Goal: Task Accomplishment & Management: Complete application form

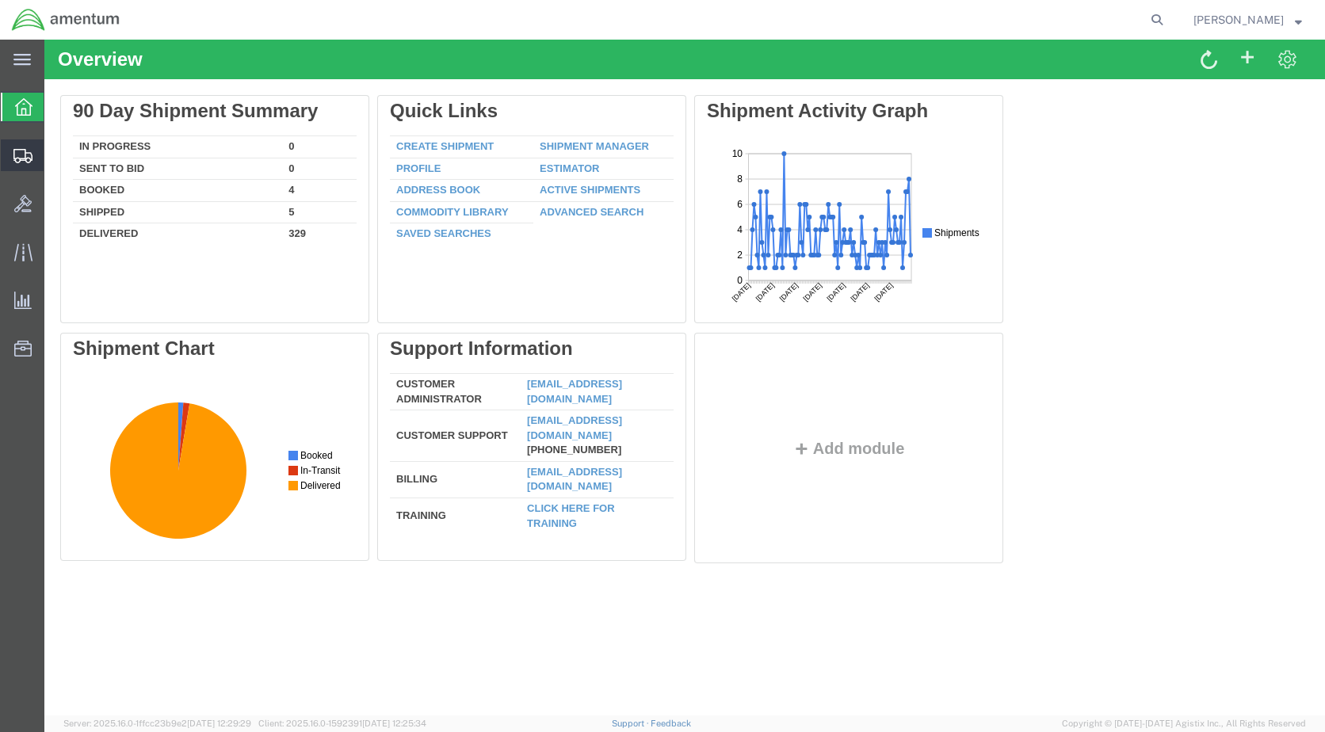
click at [0, 0] on span "Create Shipment" at bounding box center [0, 0] width 0 height 0
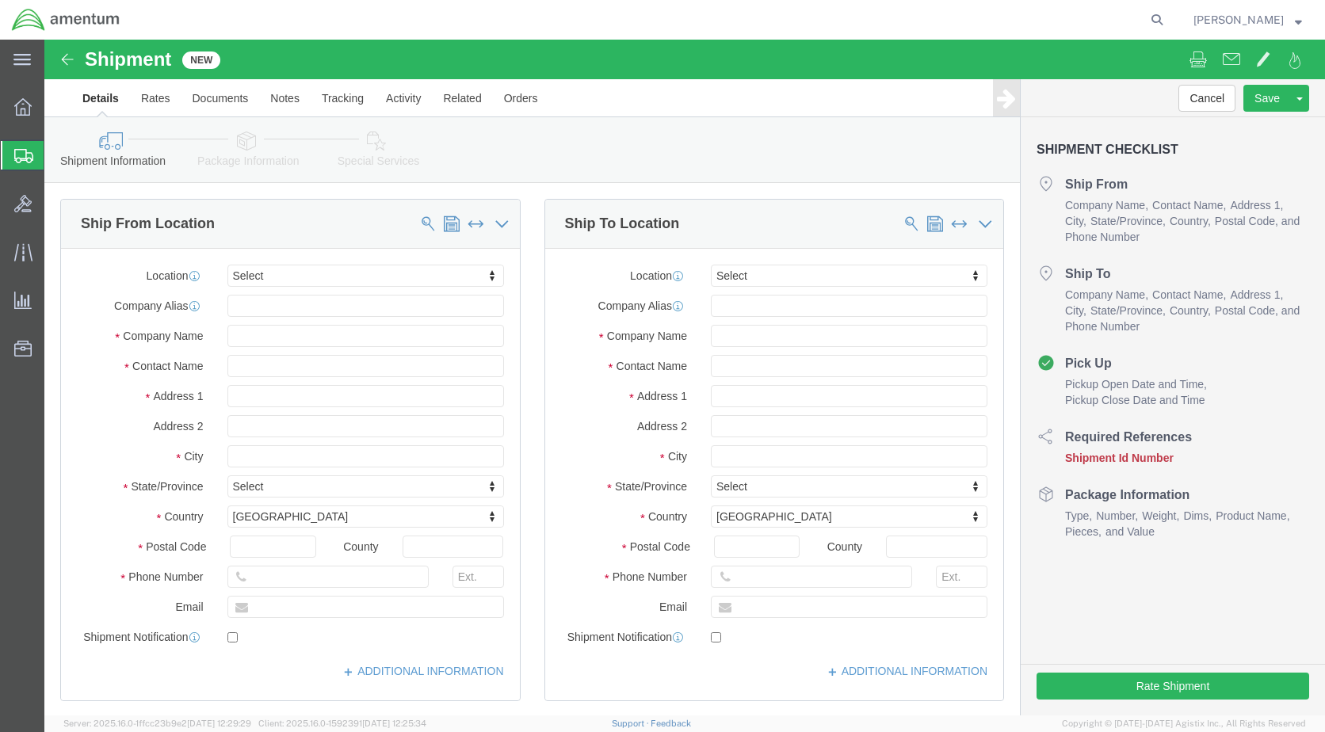
select select
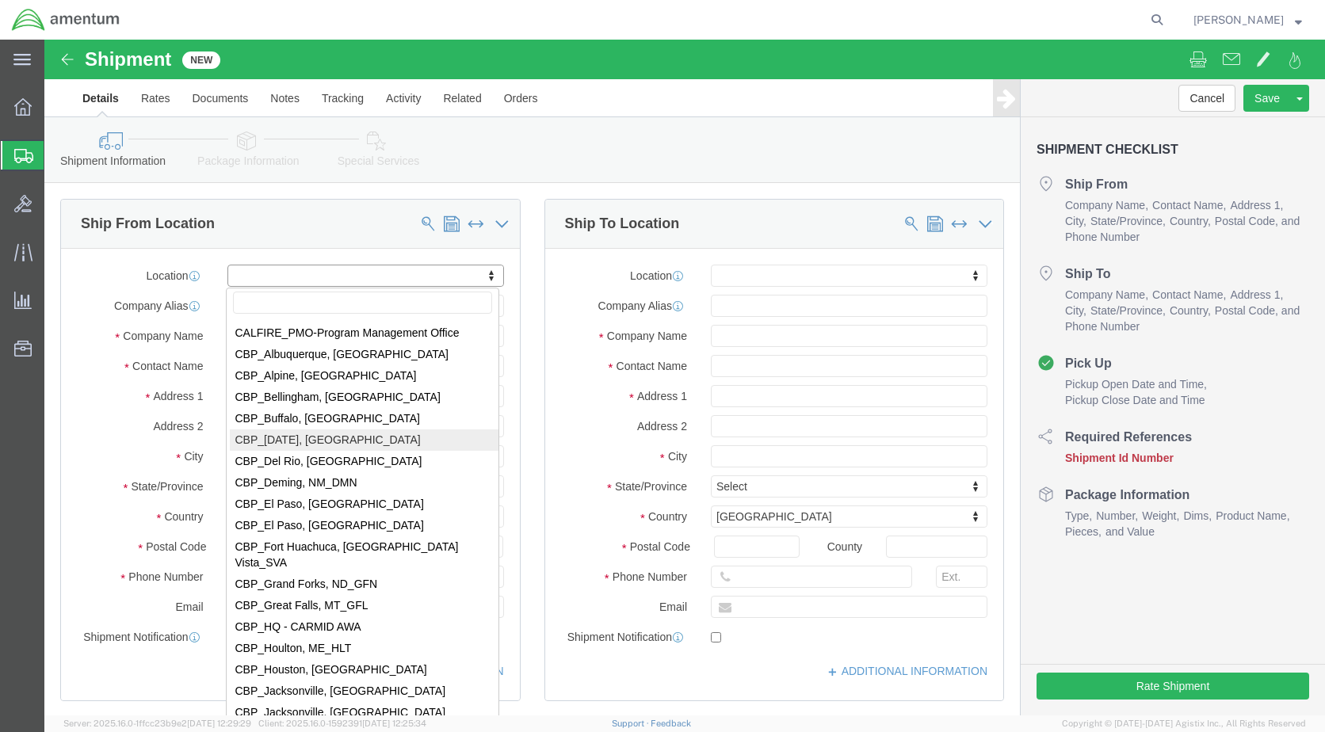
scroll to position [2854, 0]
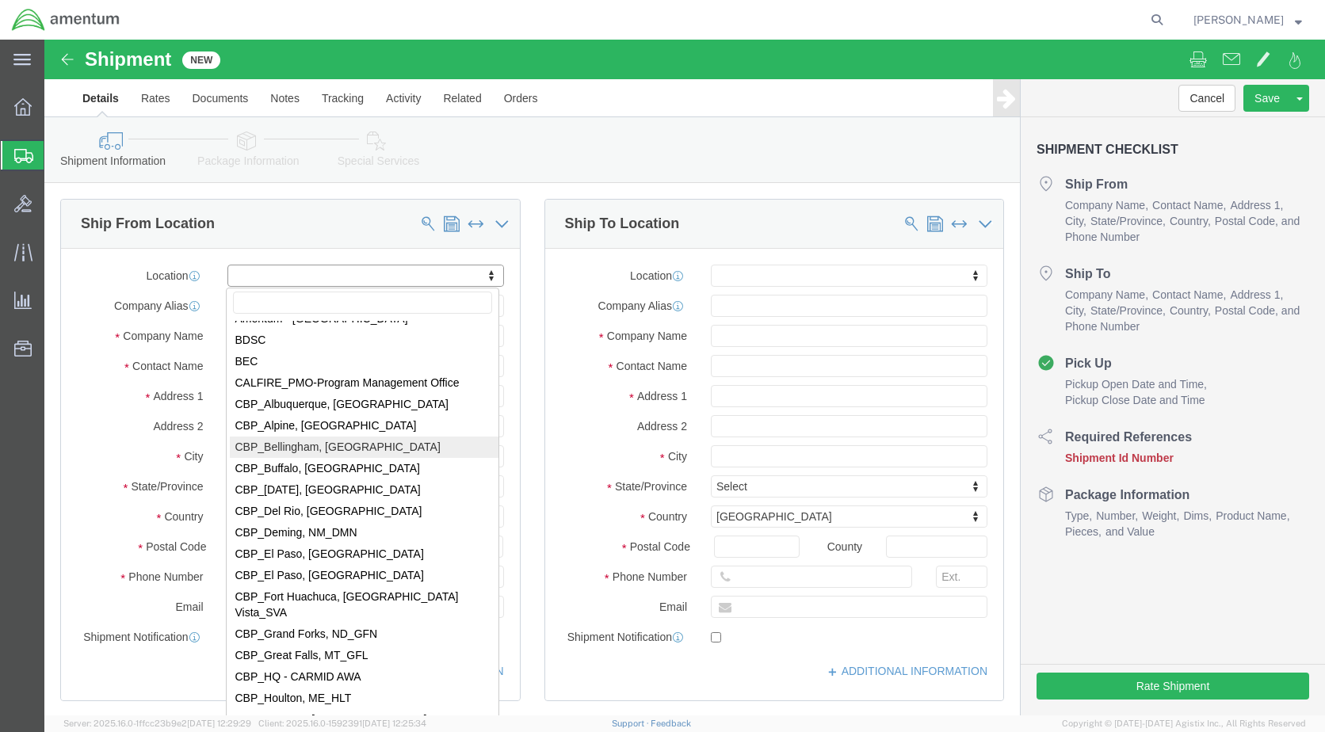
select select "49918"
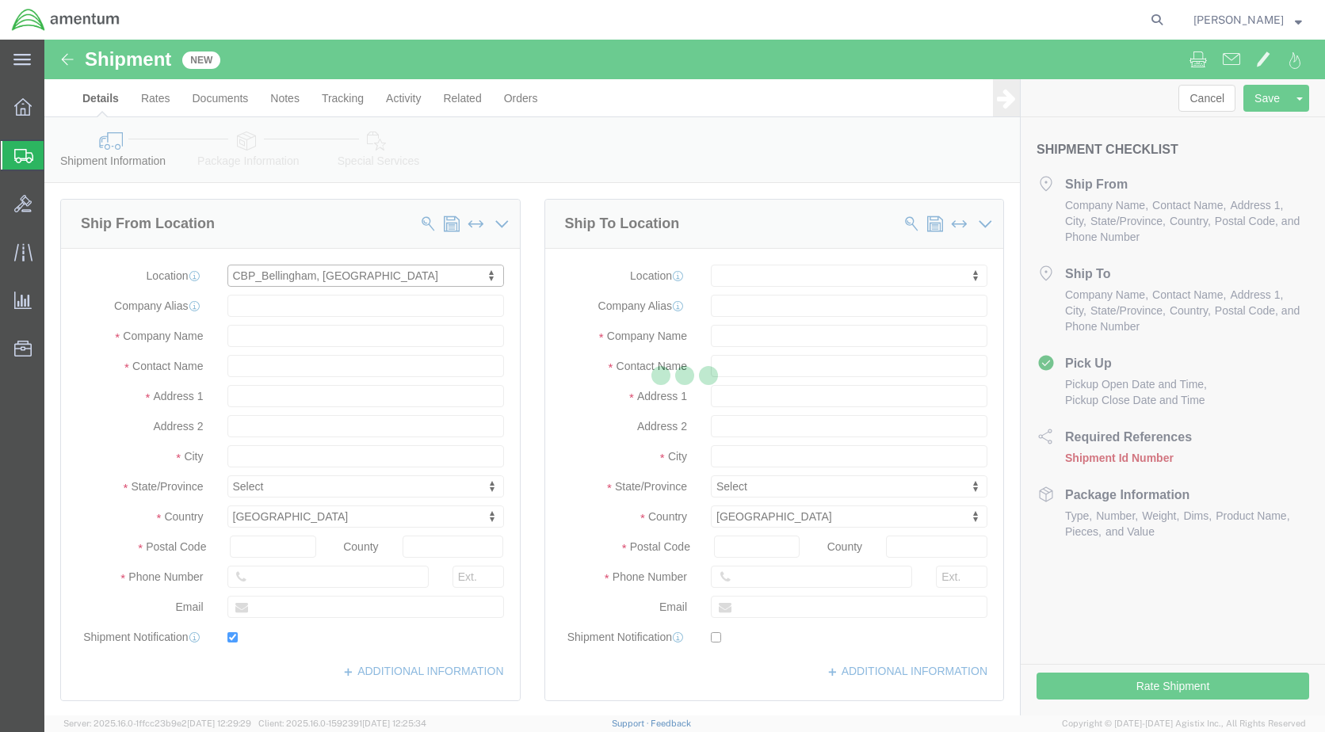
type input "[STREET_ADDRESS]"
type input "98226"
type input "[PHONE_NUMBER]"
type input "[PERSON_NAME][EMAIL_ADDRESS][PERSON_NAME][DOMAIN_NAME]"
checkbox input "true"
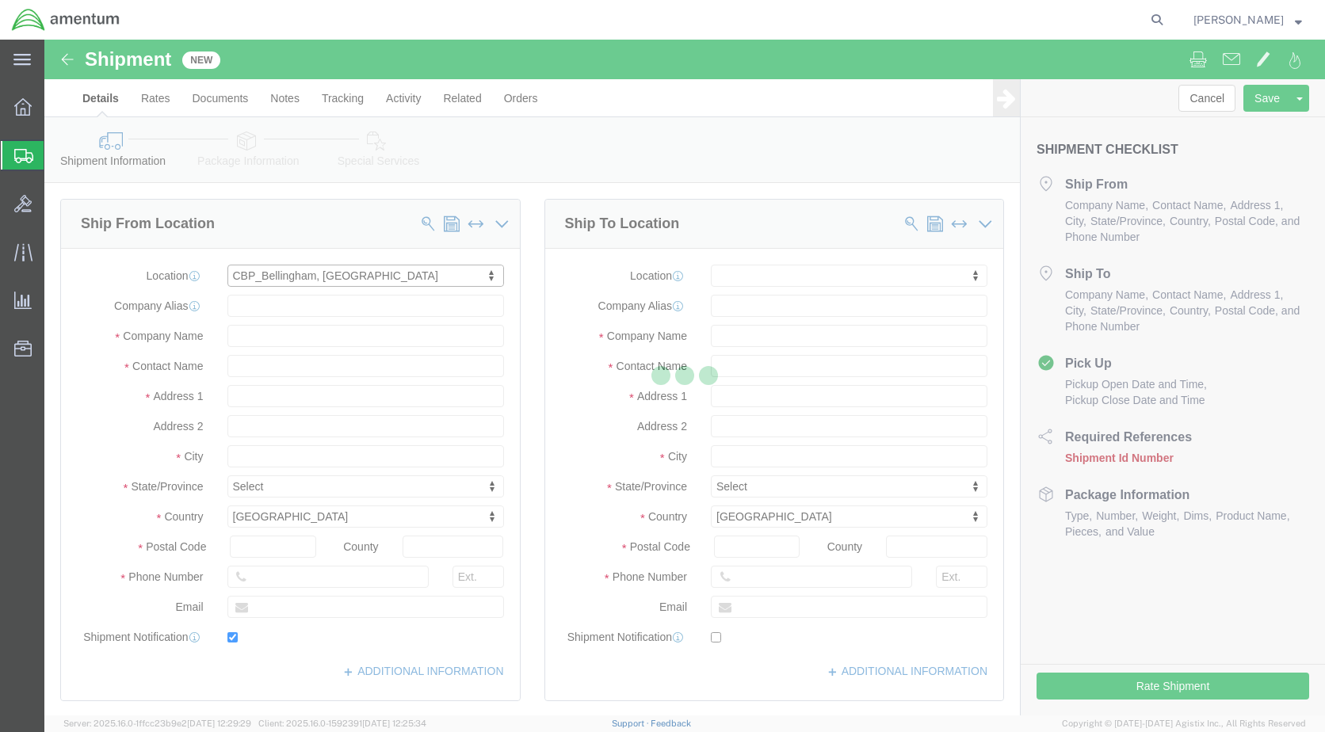
type input "Amentum Services, Inc"
type input "[PERSON_NAME]"
type input "Bellingham"
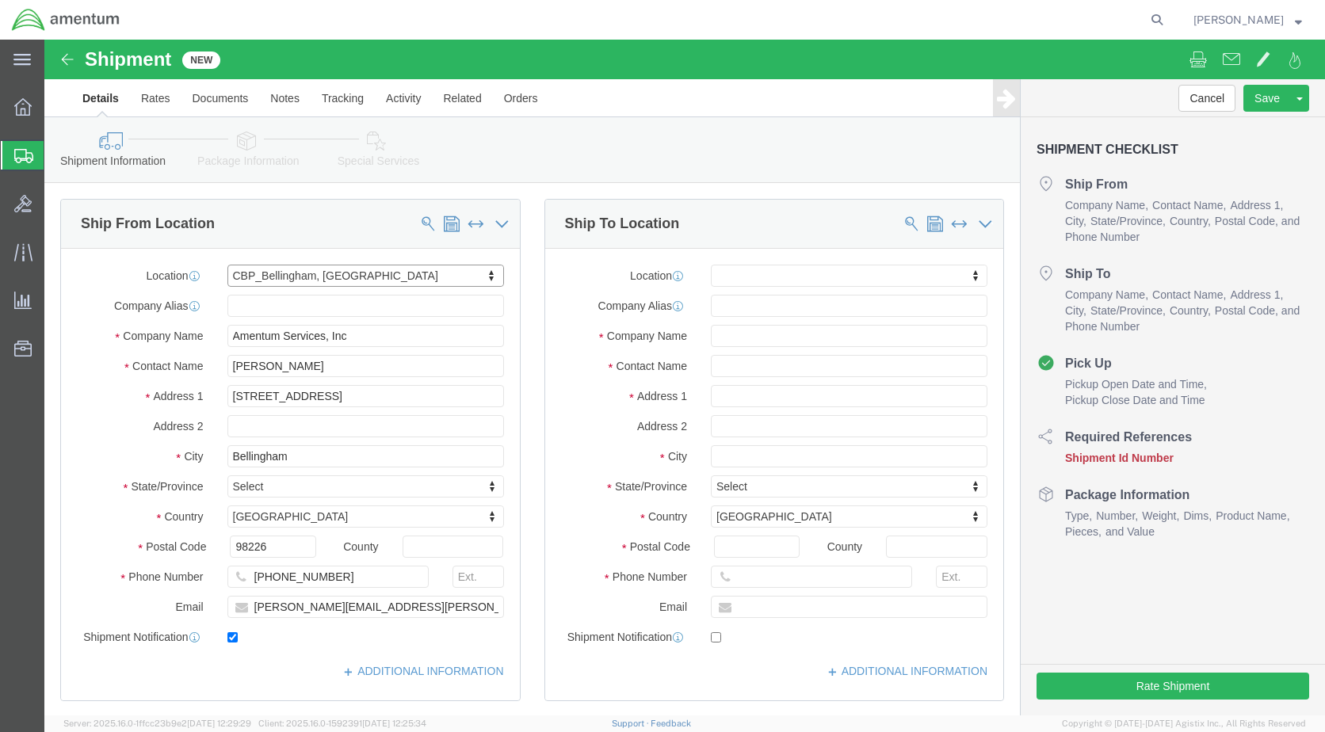
select select "WA"
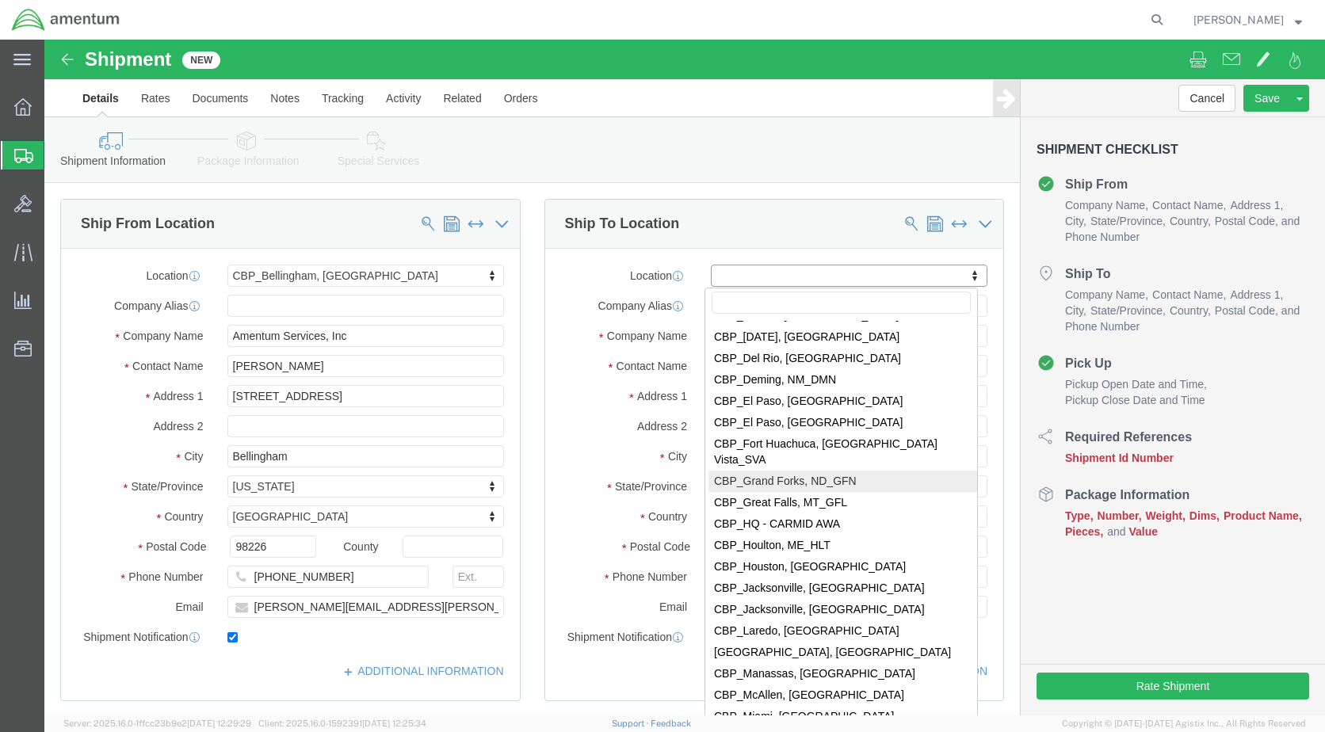
scroll to position [3012, 0]
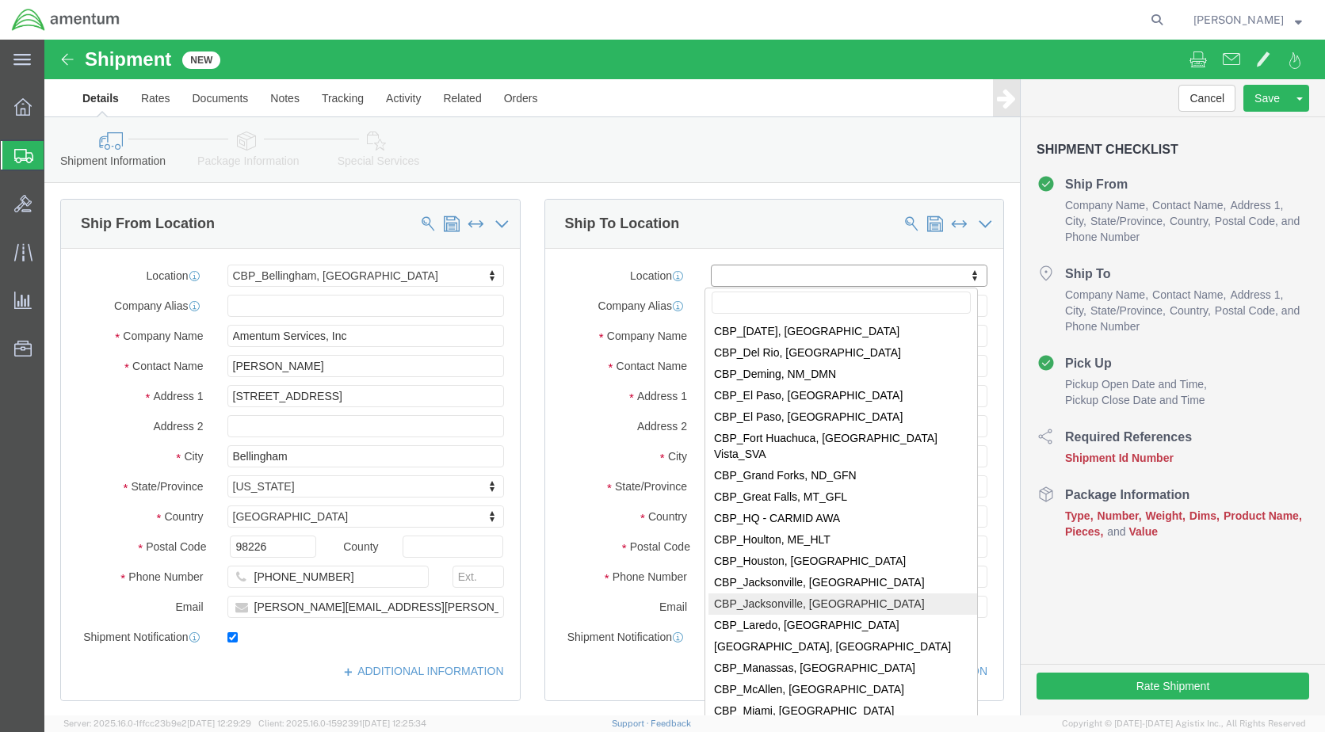
select select "49917"
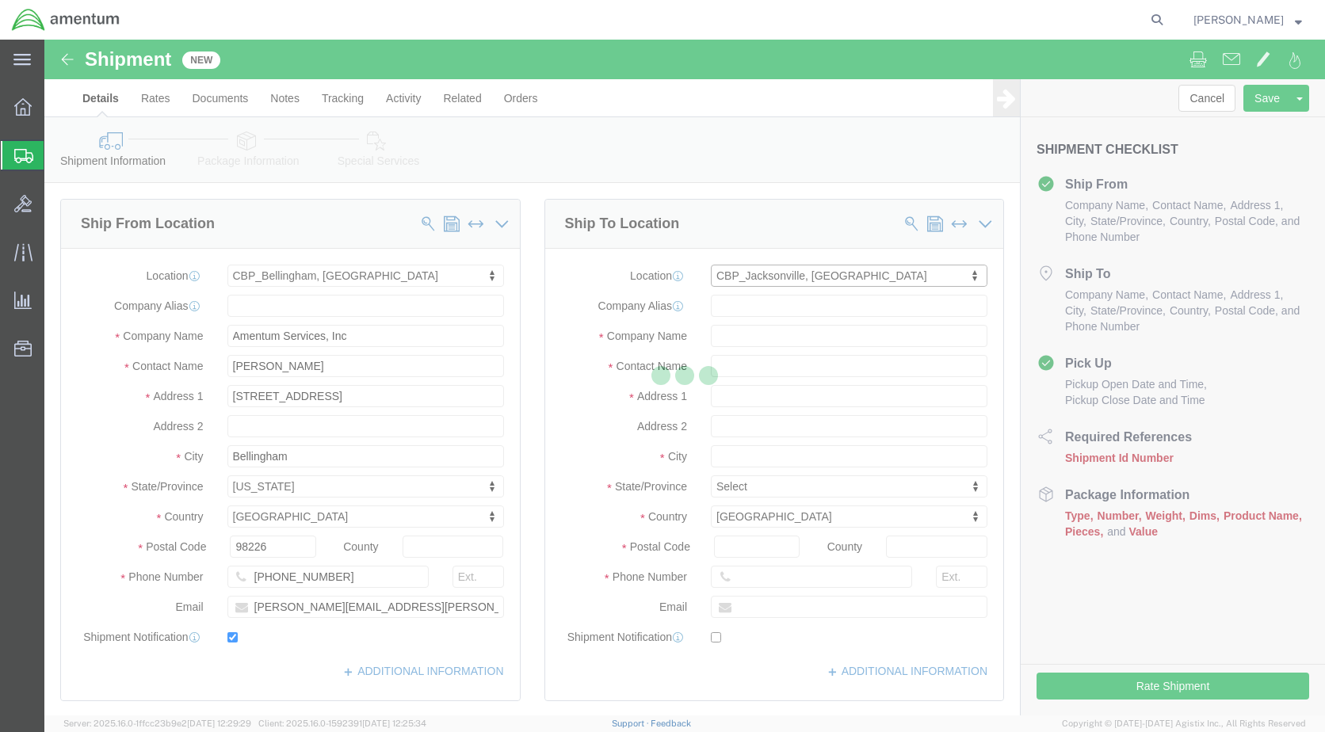
type input "4640 Subchaser Ct"
type input "Bldg 200"
type input "32244"
type input "[PHONE_NUMBER]"
type input "Amentum Services, Inc."
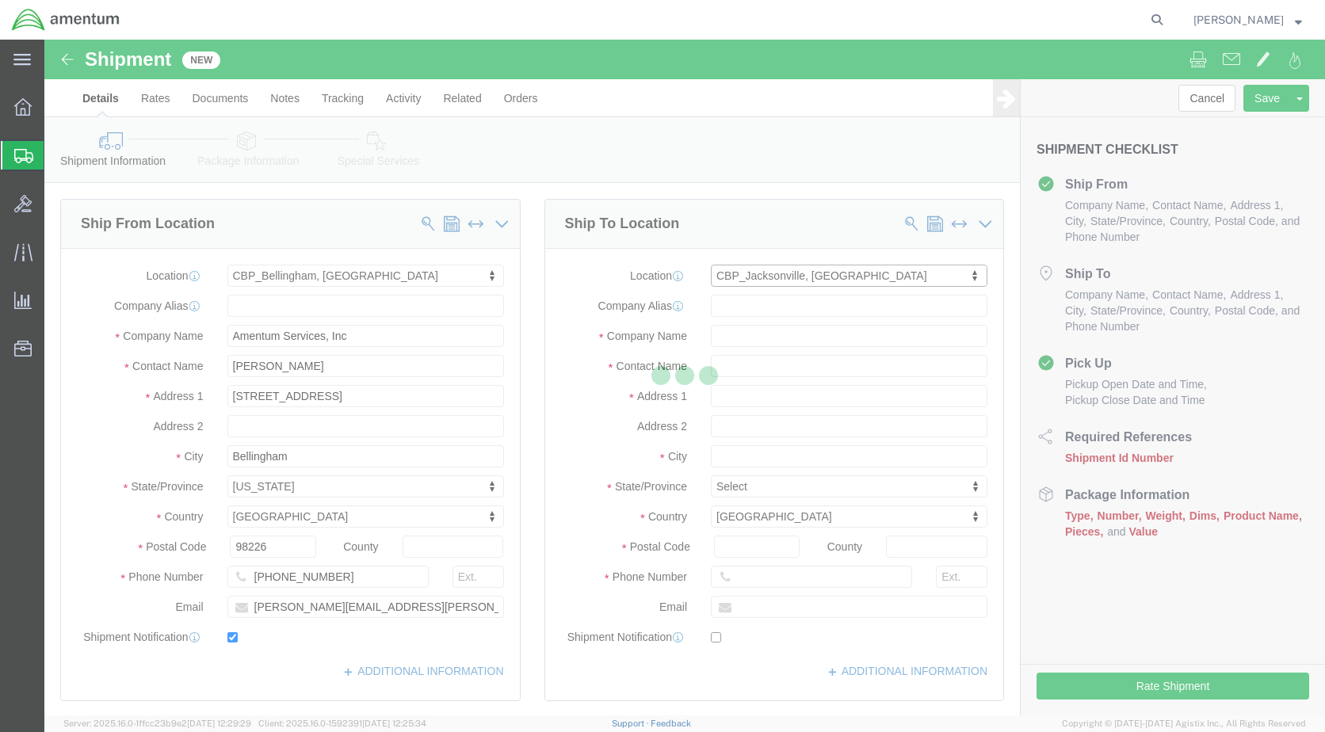
type input "[GEOGRAPHIC_DATA]"
select select "FL"
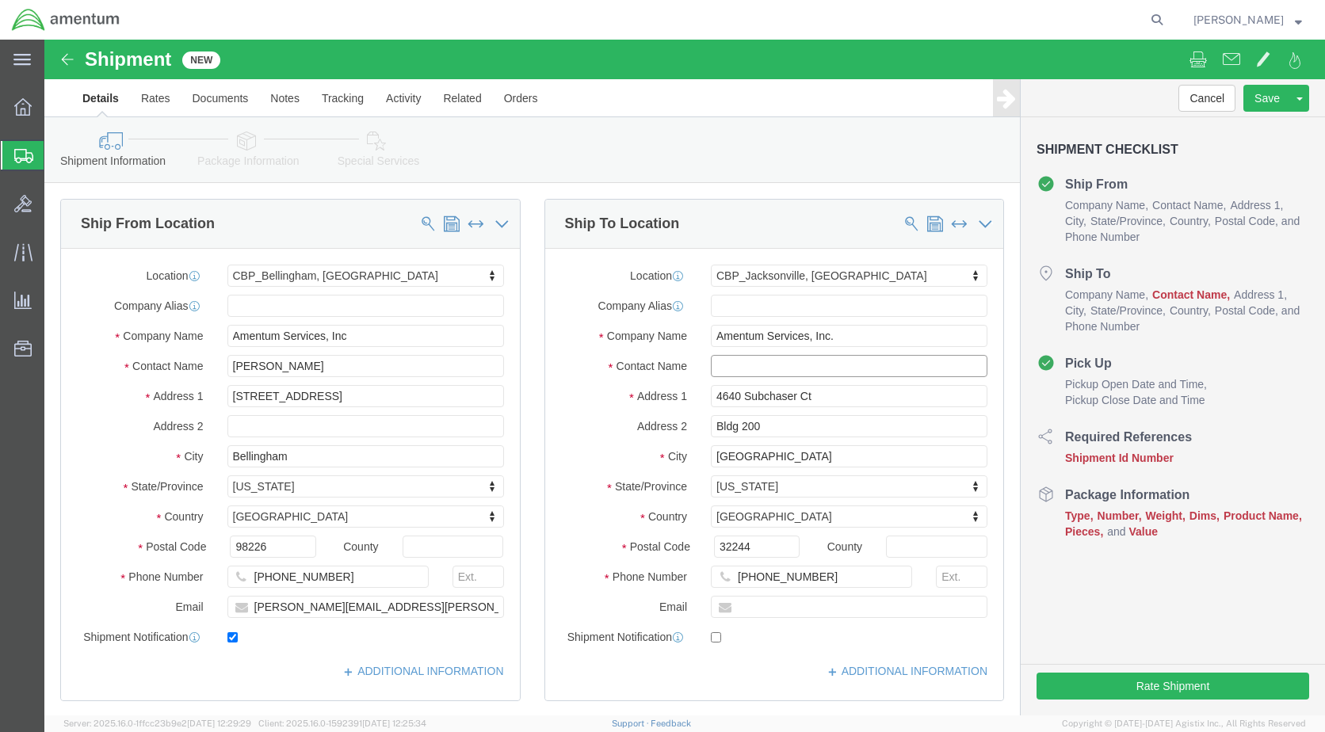
click input "text"
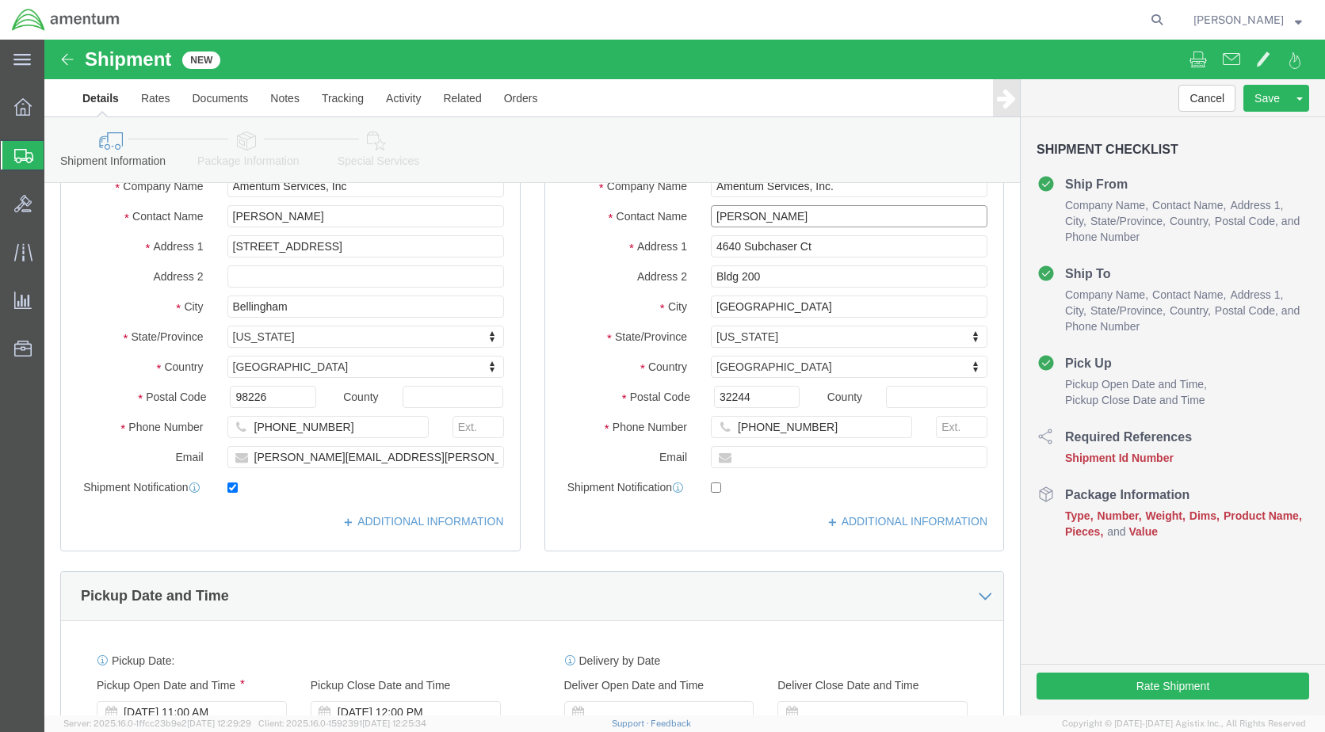
scroll to position [159, 0]
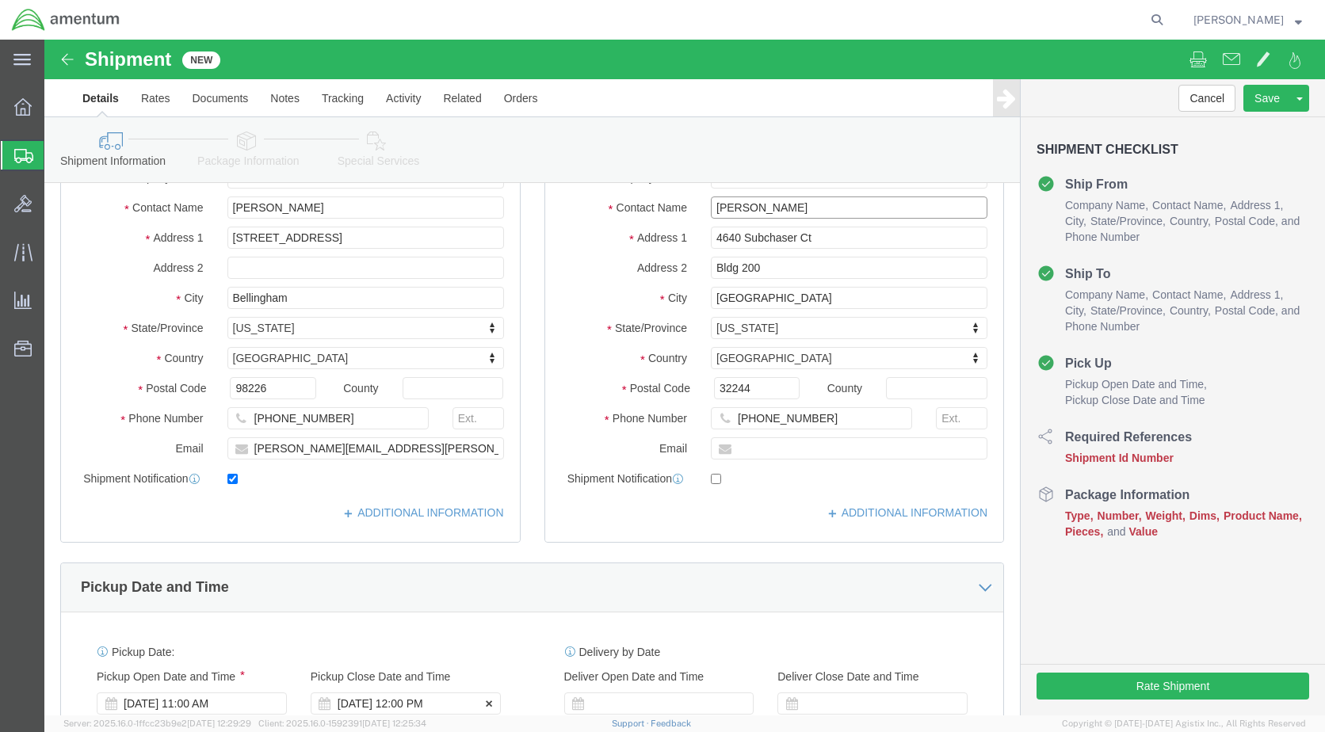
type input "[PERSON_NAME]"
click div "[DATE] 12:00 PM"
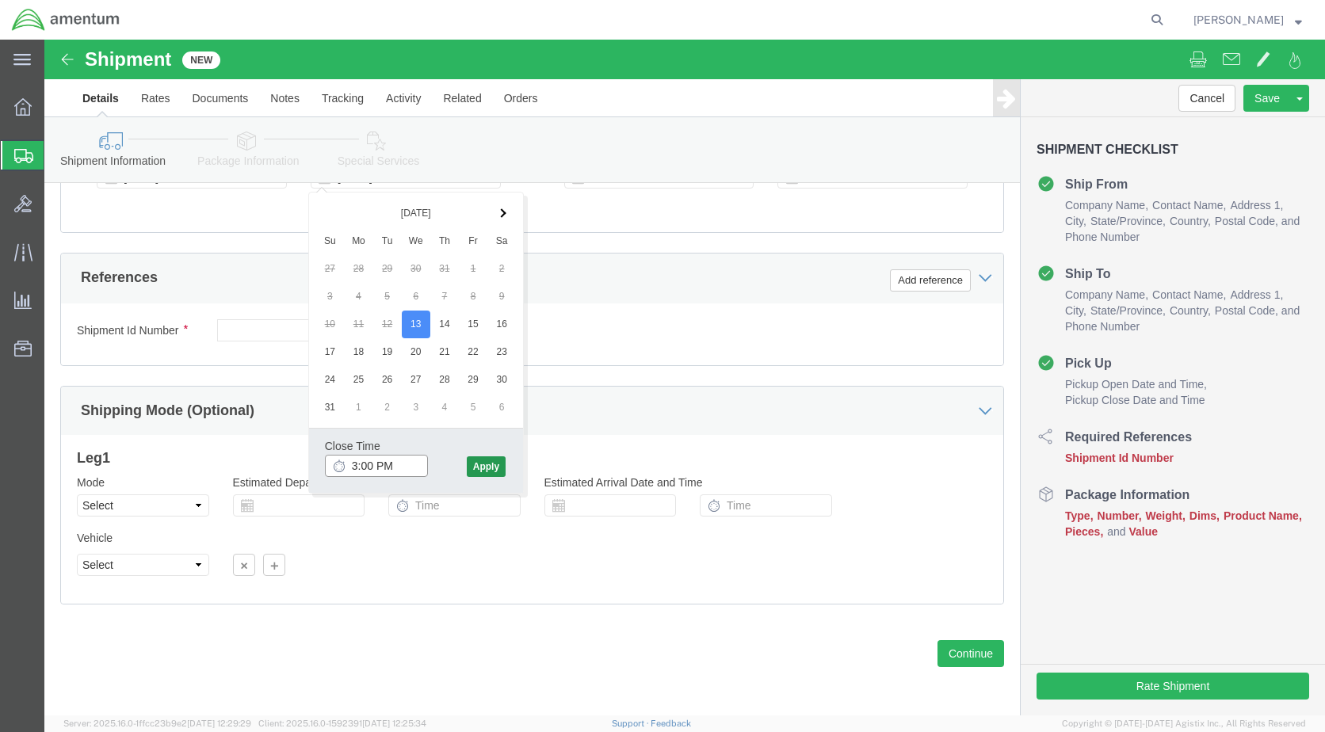
type input "3:00 PM"
click button "Apply"
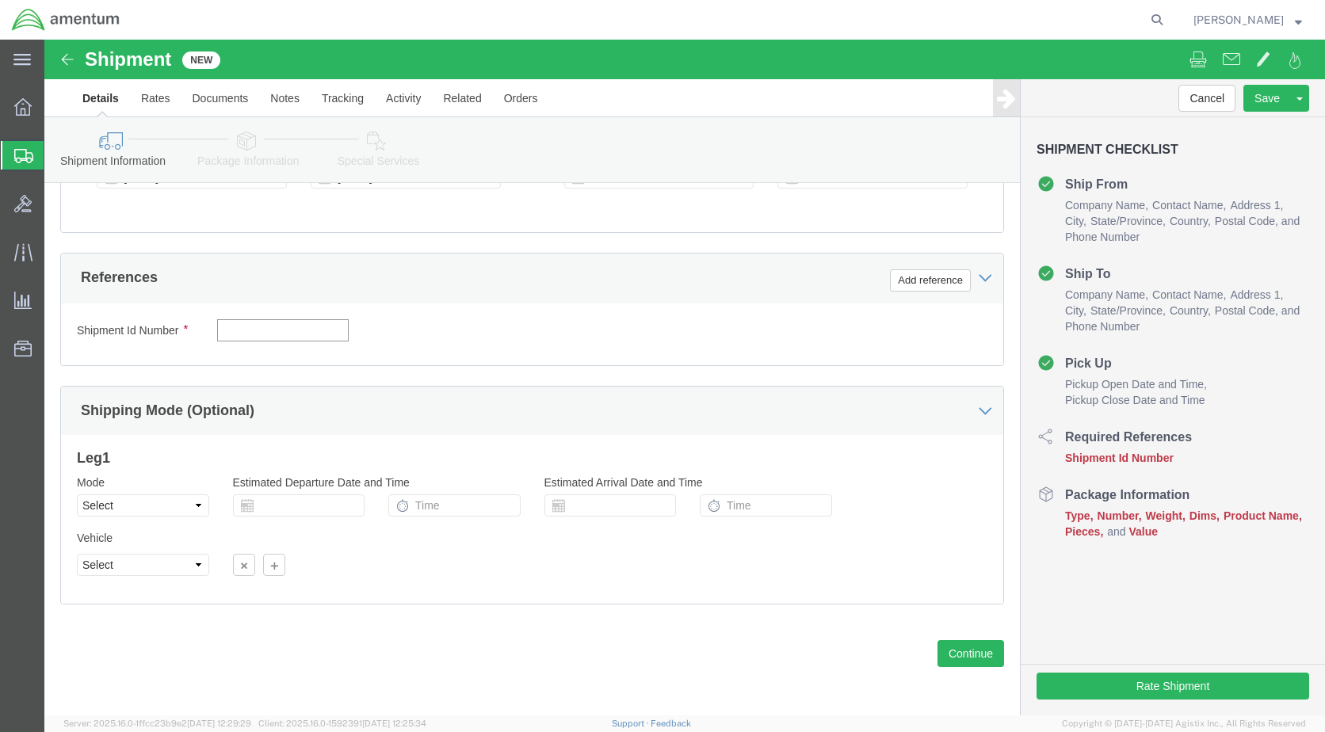
click input "text"
type input "6118.03.03.2219.000.WBE.0000"
click button "Add reference"
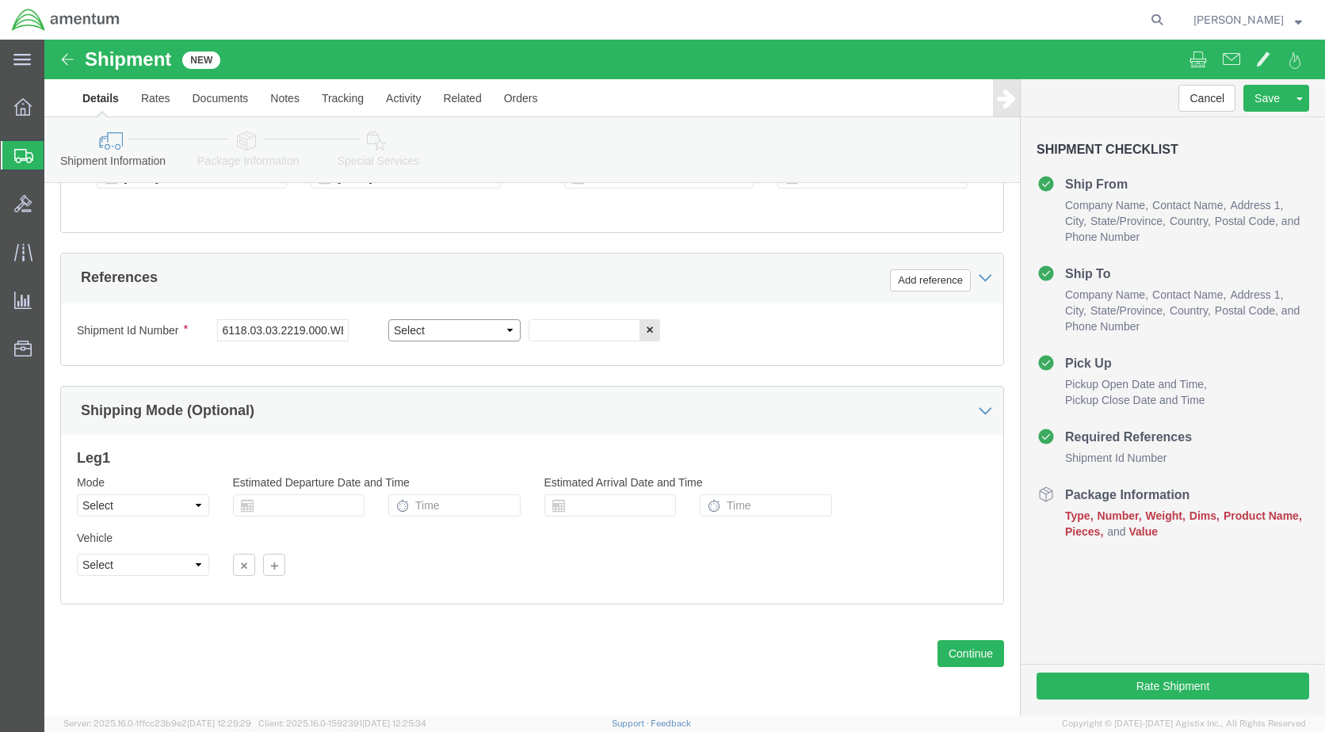
click select "Select Account Type Activity ID Airline Appointment Number ASN Batch Request # …"
select select "DEPT"
click select "Select Account Type Activity ID Airline Appointment Number ASN Batch Request # …"
click input "text"
type input "CBP"
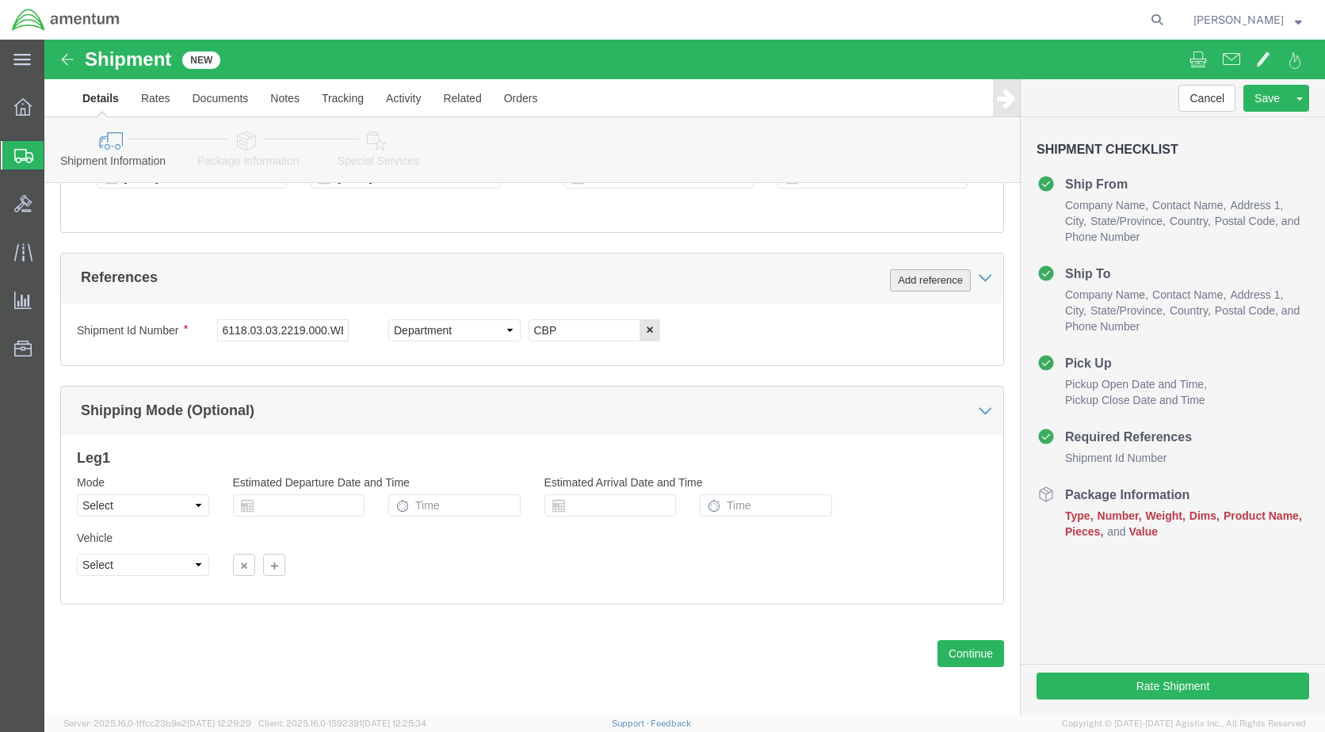
click button "Add reference"
click select "Select Account Type Activity ID Airline Appointment Number ASN Batch Request # …"
select select "CUSTREF"
click select "Select Account Type Activity ID Airline Appointment Number ASN Batch Request # …"
click input "text"
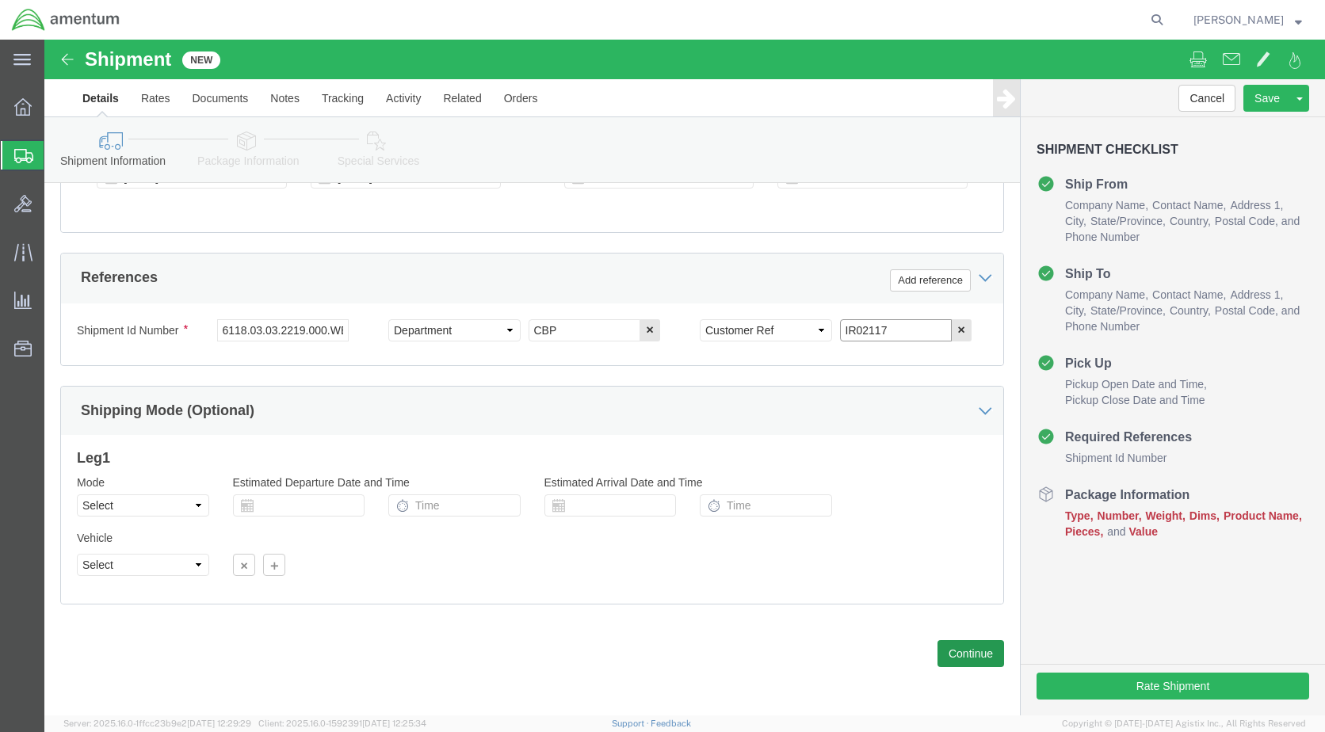
type input "IR02117"
click button "Continue"
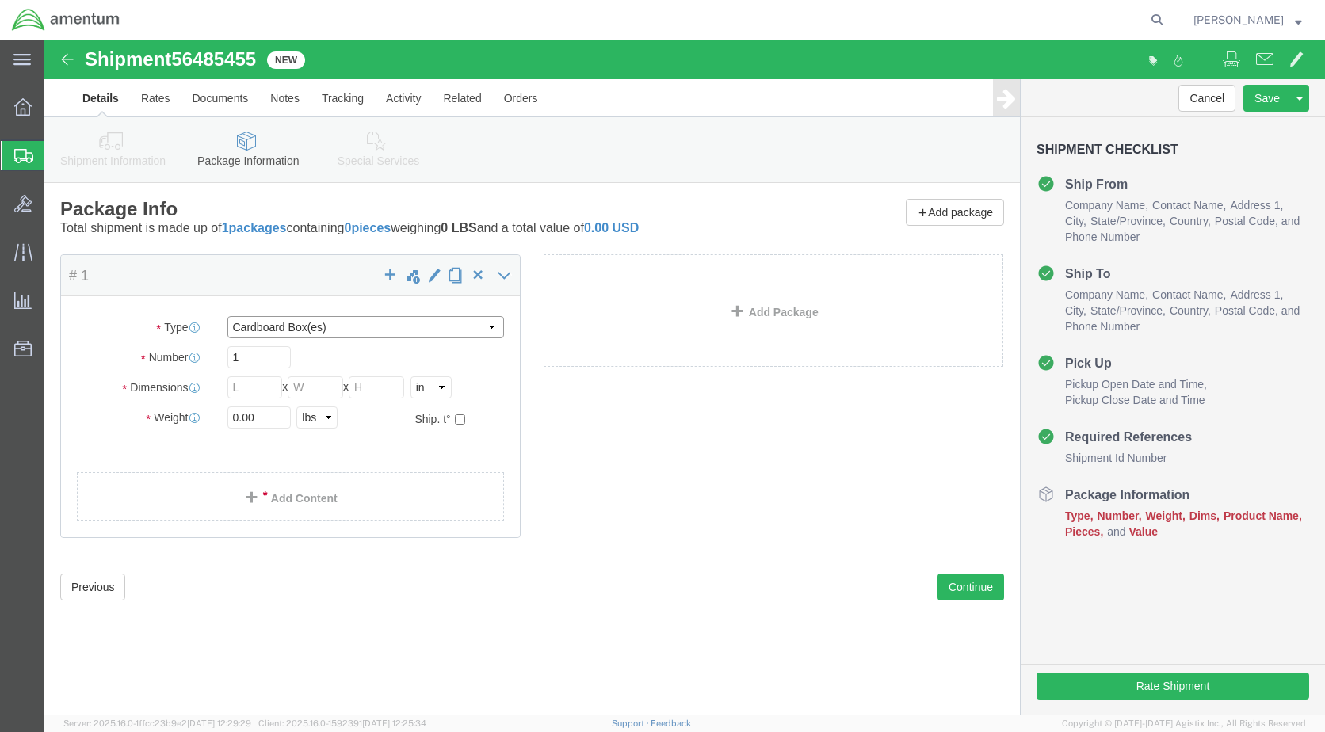
click select "Select BCK Boxes Bale(s) Basket(s) Bolt(s) Bottle(s) Buckets Bulk Bundle(s) Can…"
select select "PLE1"
click select "Select BCK Boxes Bale(s) Basket(s) Bolt(s) Bottle(s) Buckets Bulk Bundle(s) Can…"
type input "31.50"
type input "47.24"
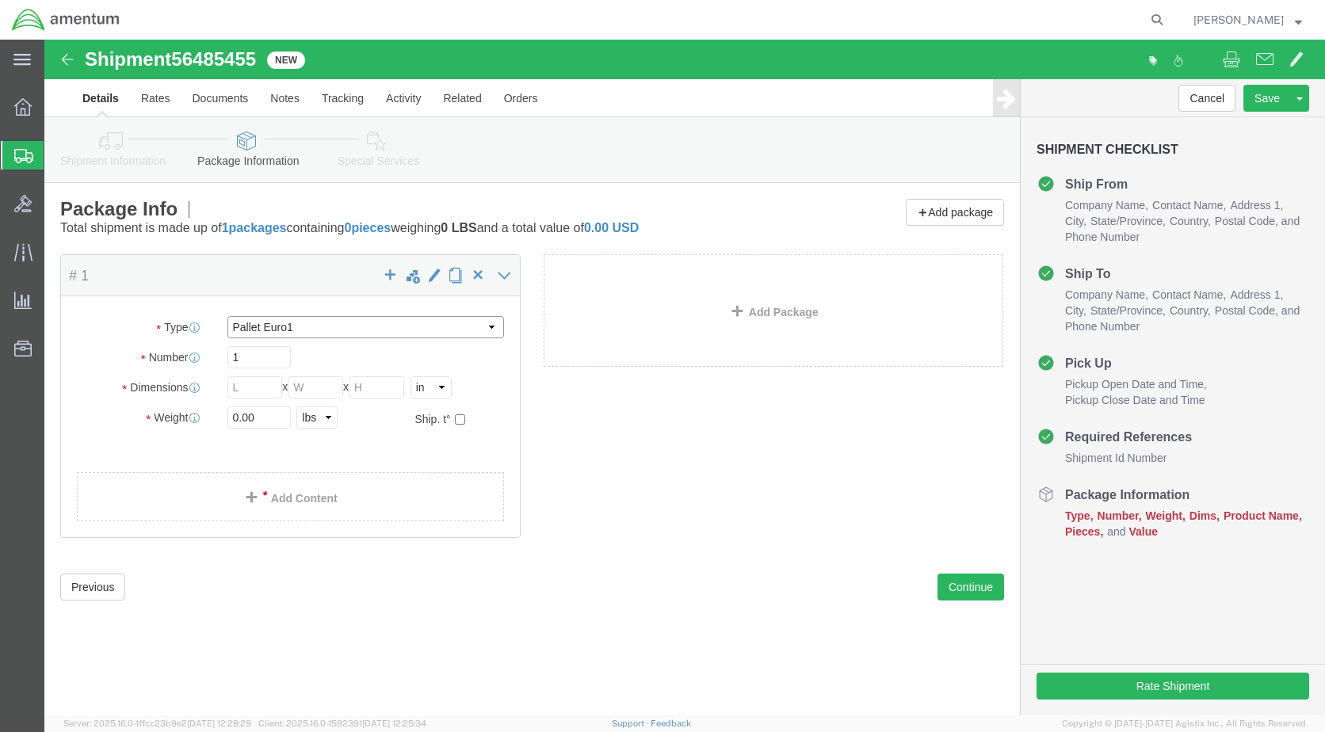
type input "6.00"
click input "31.50"
click select "Select BCK Boxes Bale(s) Basket(s) Bolt(s) Bottle(s) Buckets Bulk Bundle(s) Can…"
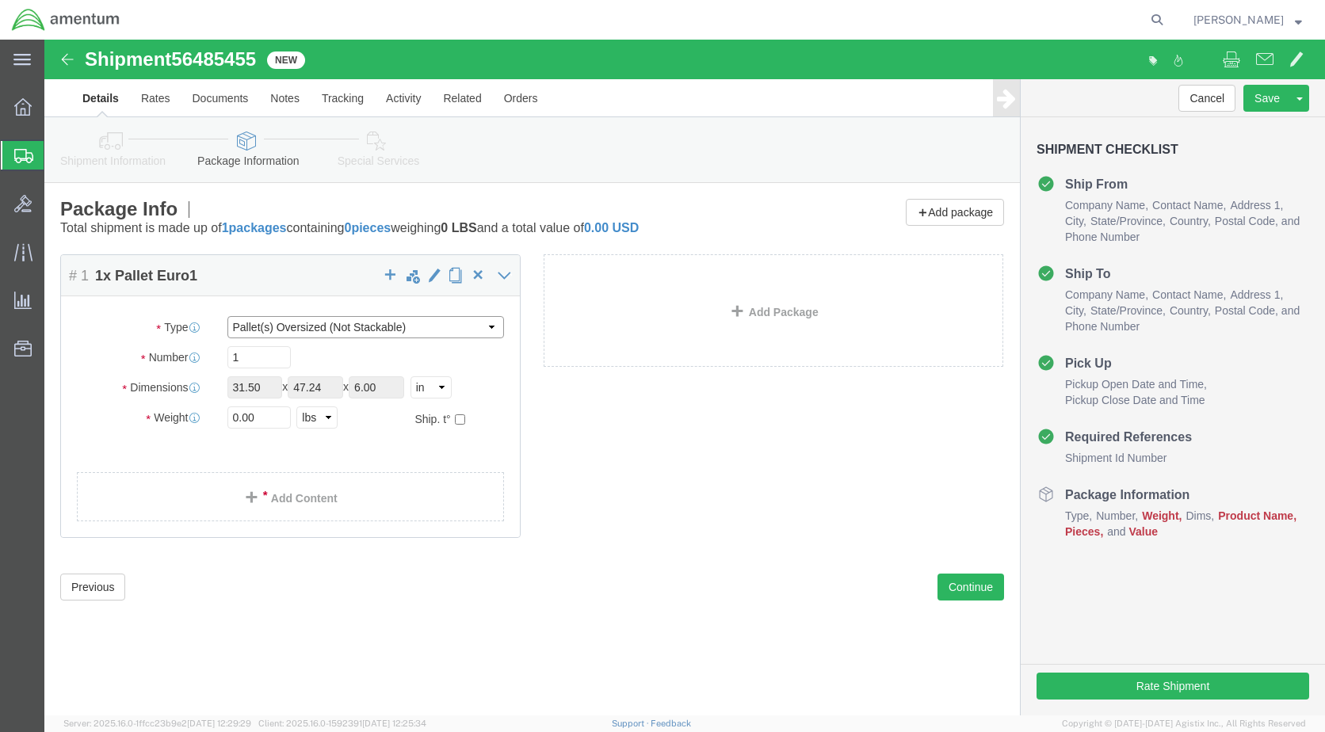
click select "Select BCK Boxes Bale(s) Basket(s) Bolt(s) Bottle(s) Buckets Bulk Bundle(s) Can…"
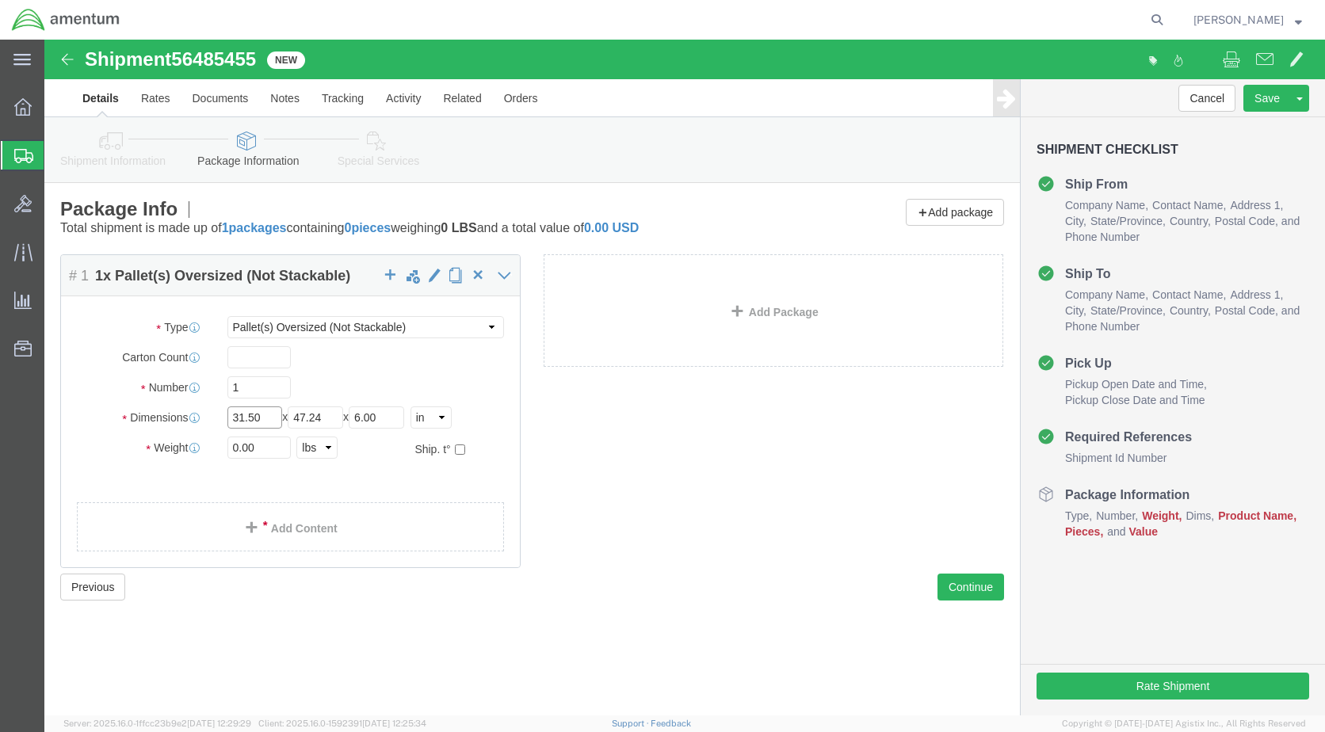
drag, startPoint x: 216, startPoint y: 379, endPoint x: 159, endPoint y: 377, distance: 57.9
click div "Dimensions Length 31.50 x Width 47.24 x Height 6.00 Select cm ft in"
click input "31.50"
click select "Select BCK Boxes Bale(s) Basket(s) Bolt(s) Bottle(s) Buckets Bulk Bundle(s) Can…"
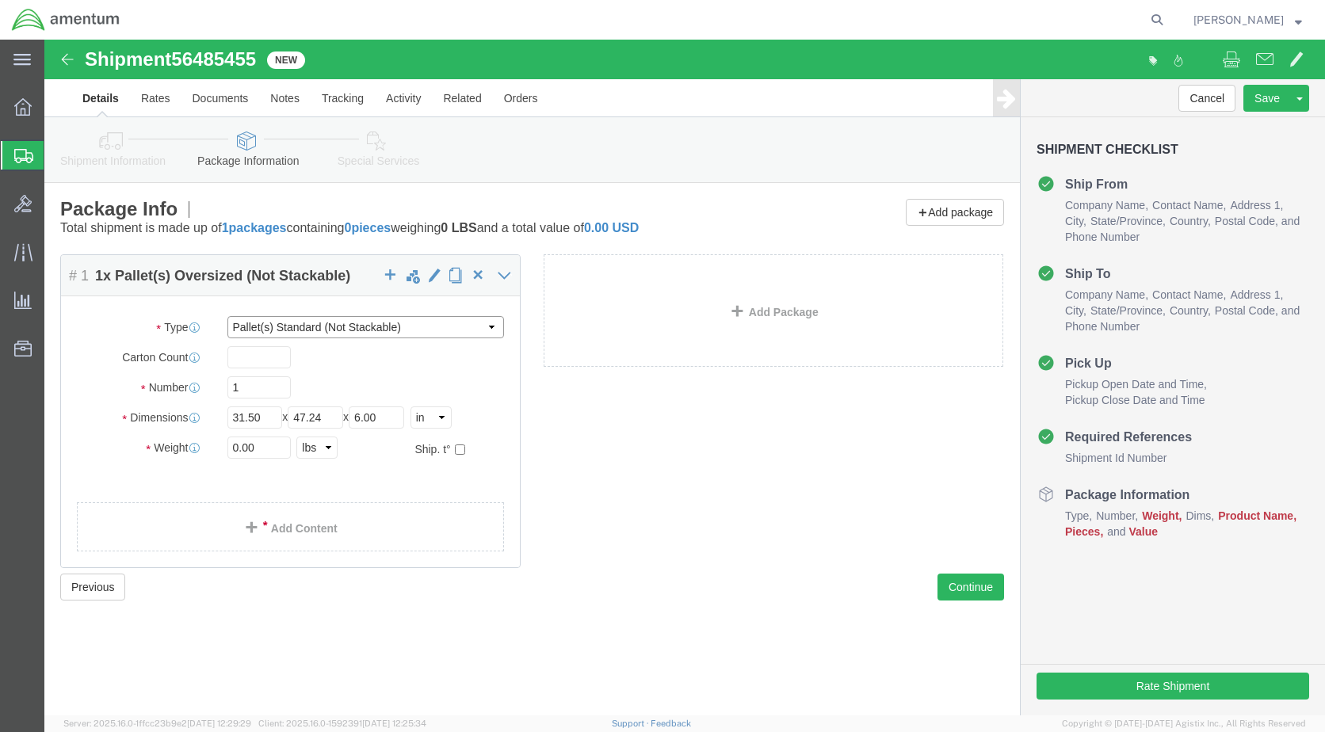
click select "Select BCK Boxes Bale(s) Basket(s) Bolt(s) Bottle(s) Buckets Bulk Bundle(s) Can…"
click input "31.50"
drag, startPoint x: 223, startPoint y: 380, endPoint x: 151, endPoint y: 372, distance: 72.7
click div "Dimensions Length 31.50 x Width 47.24 x Height 6.00 Select cm ft in"
click select "Select BCK Boxes Bale(s) Basket(s) Bolt(s) Bottle(s) Buckets Bulk Bundle(s) Can…"
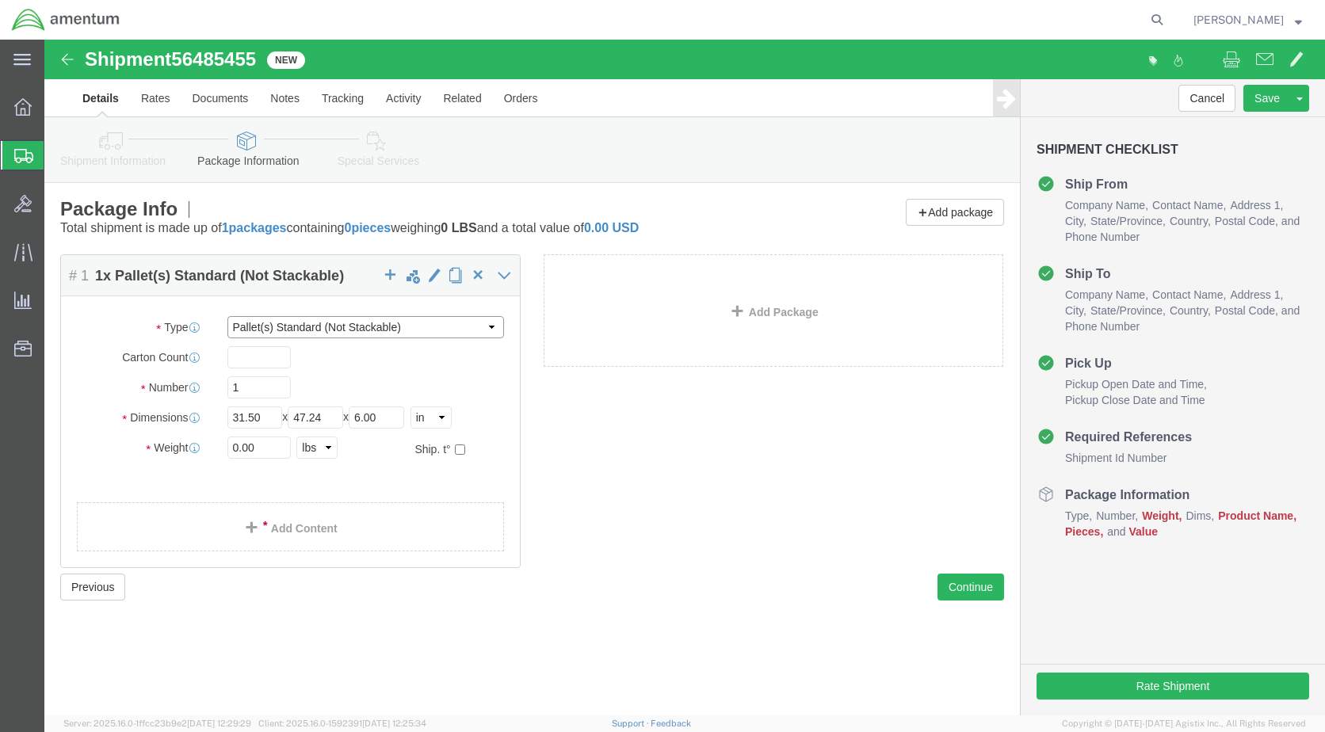
click select "Select BCK Boxes Bale(s) Basket(s) Bolt(s) Bottle(s) Buckets Bulk Bundle(s) Can…"
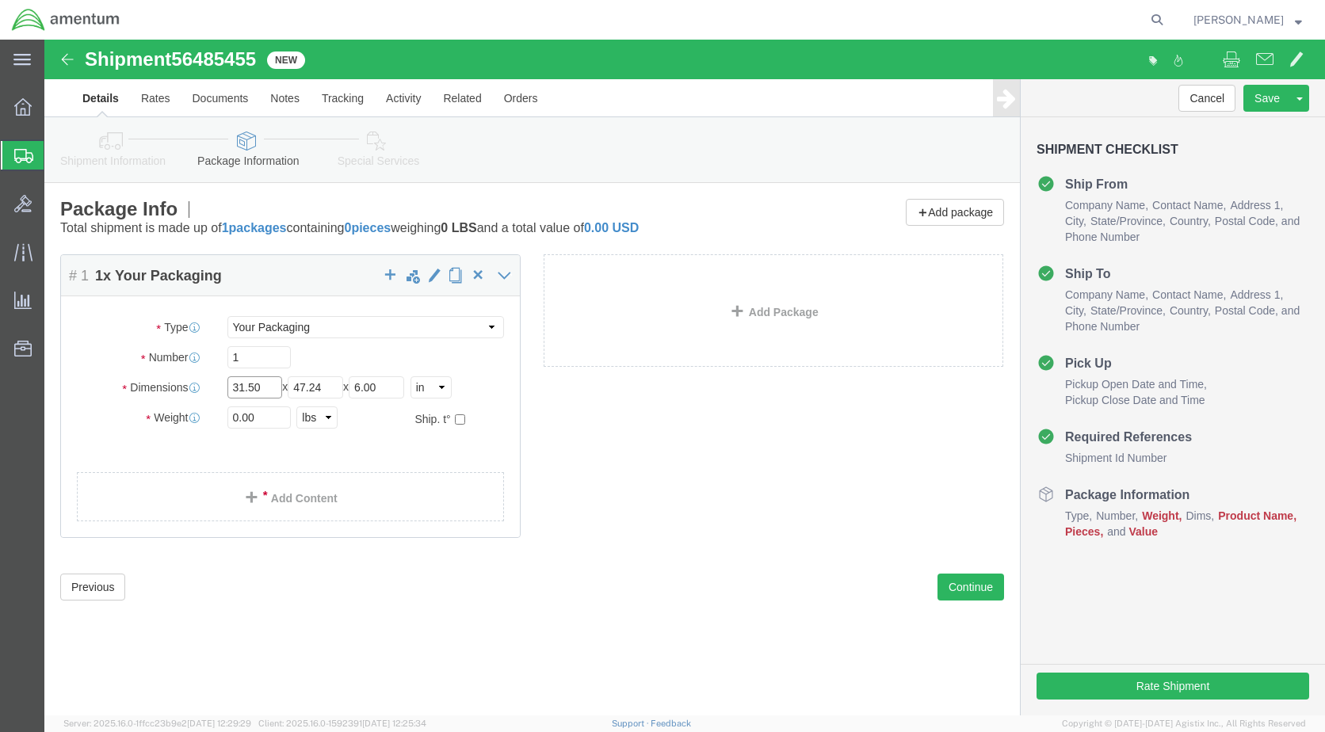
drag, startPoint x: 199, startPoint y: 346, endPoint x: 104, endPoint y: 354, distance: 95.5
click div "Dimensions Length 31.50 x Width 47.24 x Height 6.00 Select cm ft in"
click select "Select BCK Boxes Bale(s) Basket(s) Bolt(s) Bottle(s) Buckets Bulk Bundle(s) Can…"
select select "PAK"
click select "Select BCK Boxes Bale(s) Basket(s) Bolt(s) Bottle(s) Buckets Bulk Bundle(s) Can…"
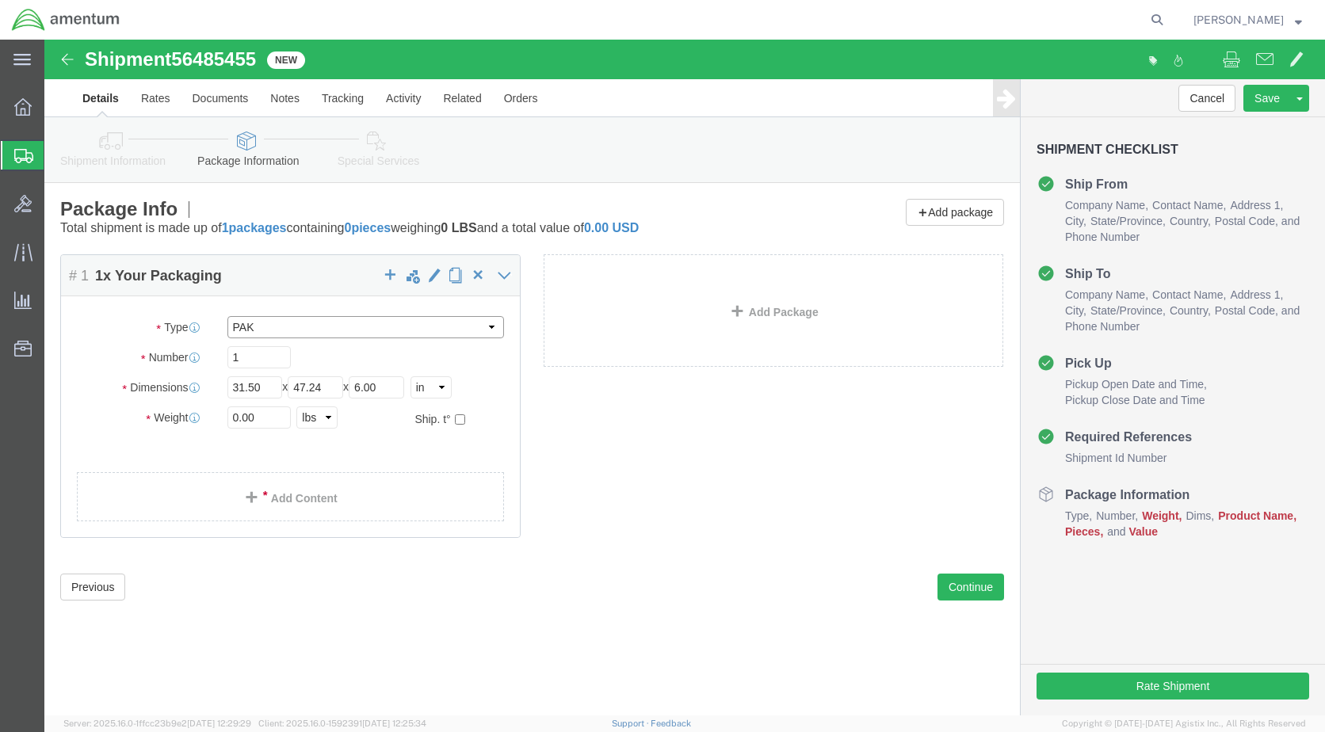
type input "10.25"
type input "12.75"
type input "1.00"
click select "Select BCK Boxes Bale(s) Basket(s) Bolt(s) Bottle(s) Buckets Bulk Bundle(s) Can…"
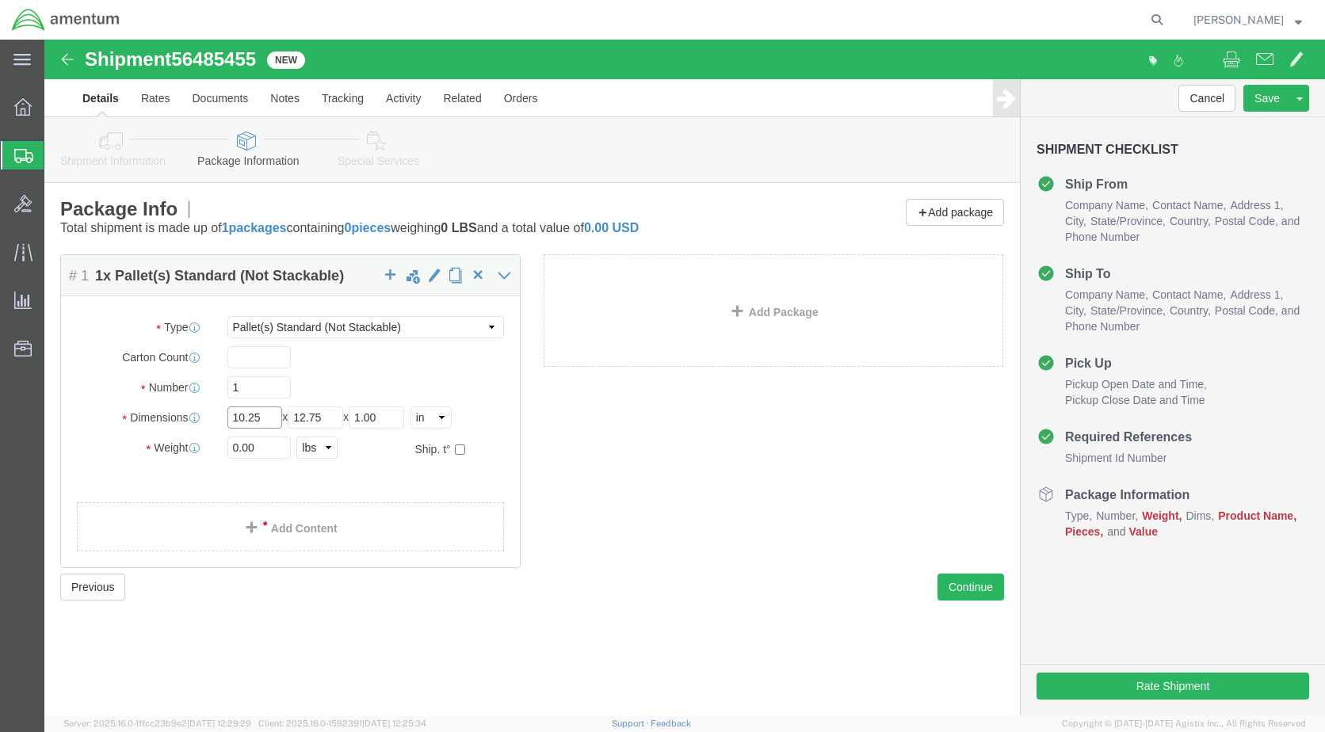
click input "10.25"
click div "Dimensions Length 10.25 x Width 12.75 x Height 1.00 Select cm ft in"
click select "Select BCK Boxes Bale(s) Basket(s) Bolt(s) Bottle(s) Buckets Bulk Bundle(s) Can…"
select select "PLE2"
click select "Select BCK Boxes Bale(s) Basket(s) Bolt(s) Bottle(s) Buckets Bulk Bundle(s) Can…"
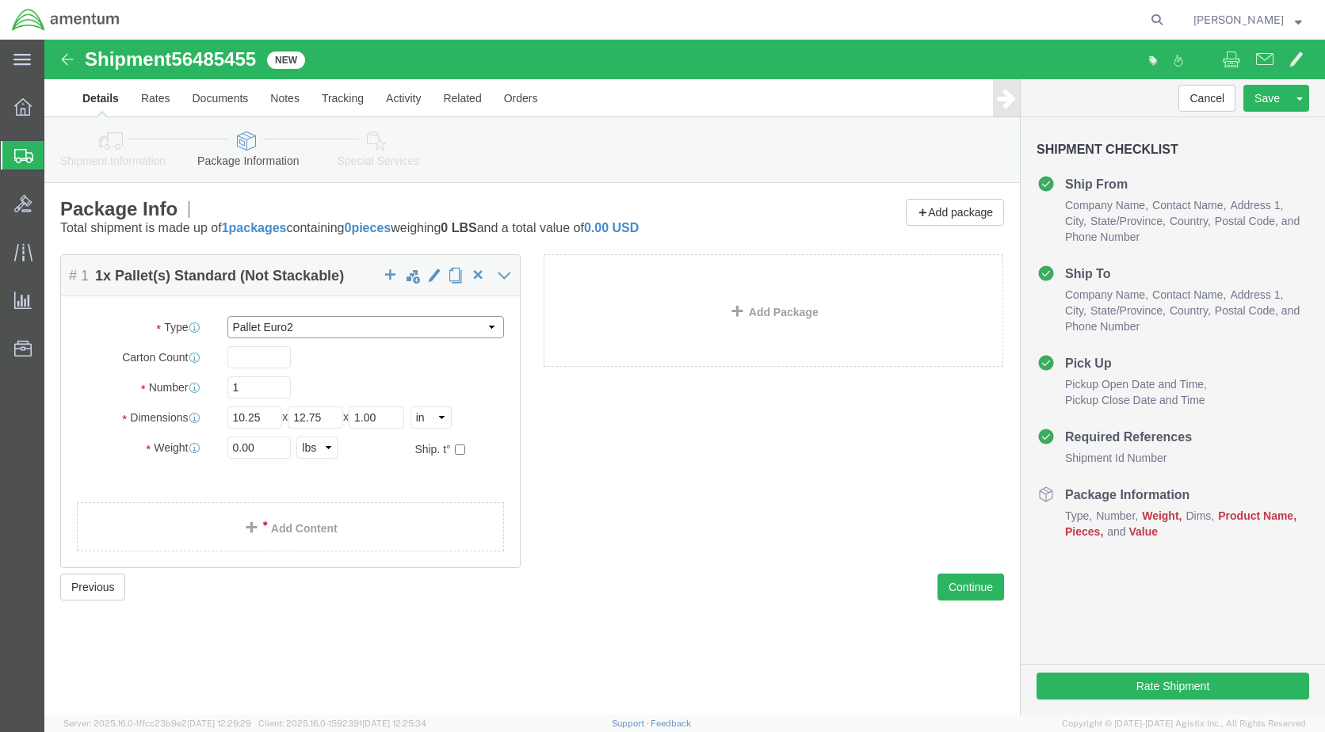
type input "47.24"
type input "39.37"
type input "6.00"
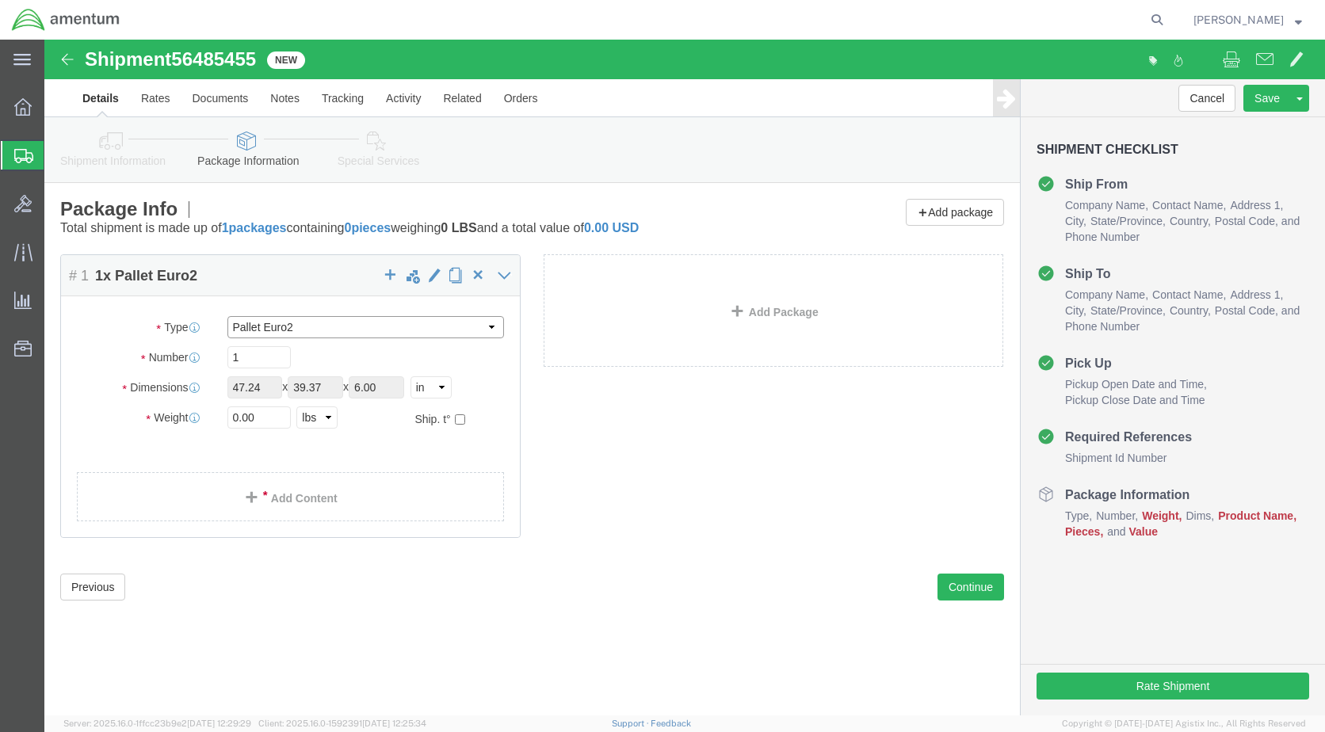
click select "Select BCK Boxes Bale(s) Basket(s) Bolt(s) Bottle(s) Buckets Bulk Bundle(s) Can…"
select select "PLE3"
click select "Select BCK Boxes Bale(s) Basket(s) Bolt(s) Bottle(s) Buckets Bulk Bundle(s) Can…"
type input "39.37"
type input "47.24"
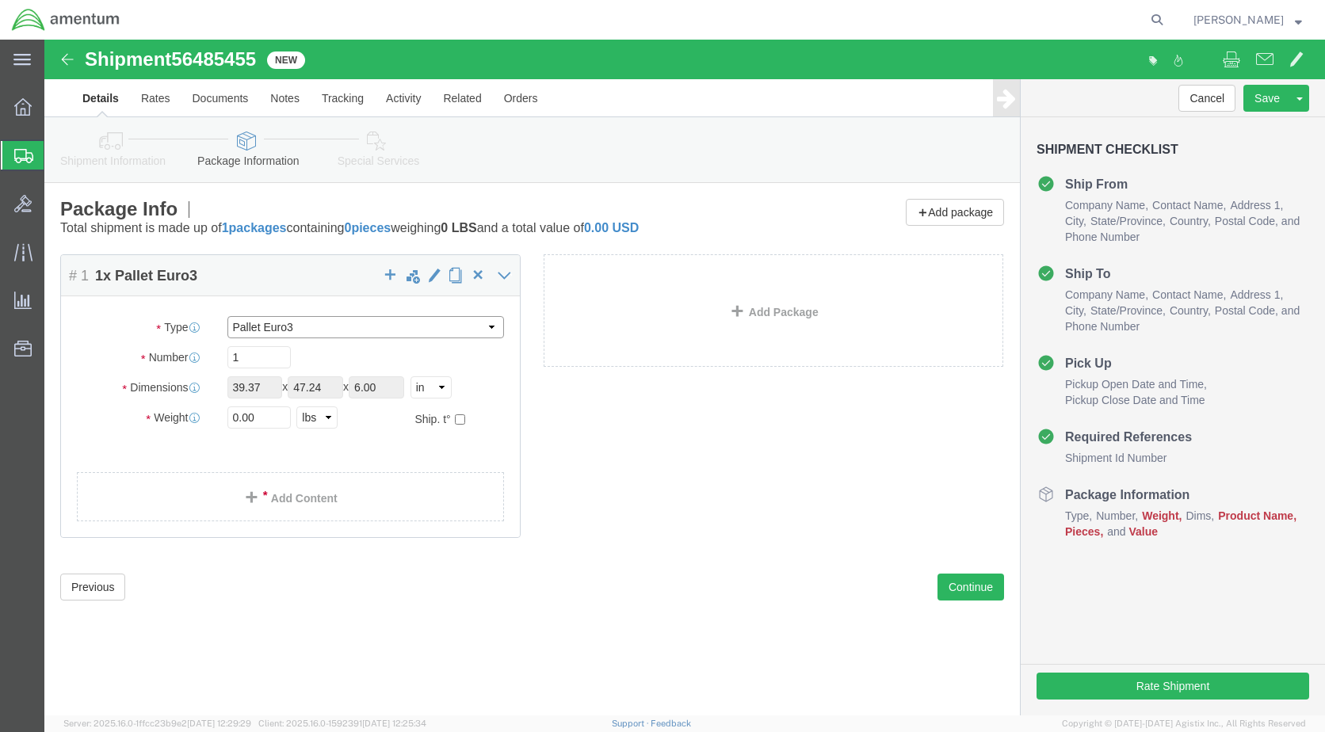
click select "Select BCK Boxes Bale(s) Basket(s) Bolt(s) Bottle(s) Buckets Bulk Bundle(s) Can…"
select select "PSNS"
click select "Select BCK Boxes Bale(s) Basket(s) Bolt(s) Bottle(s) Buckets Bulk Bundle(s) Can…"
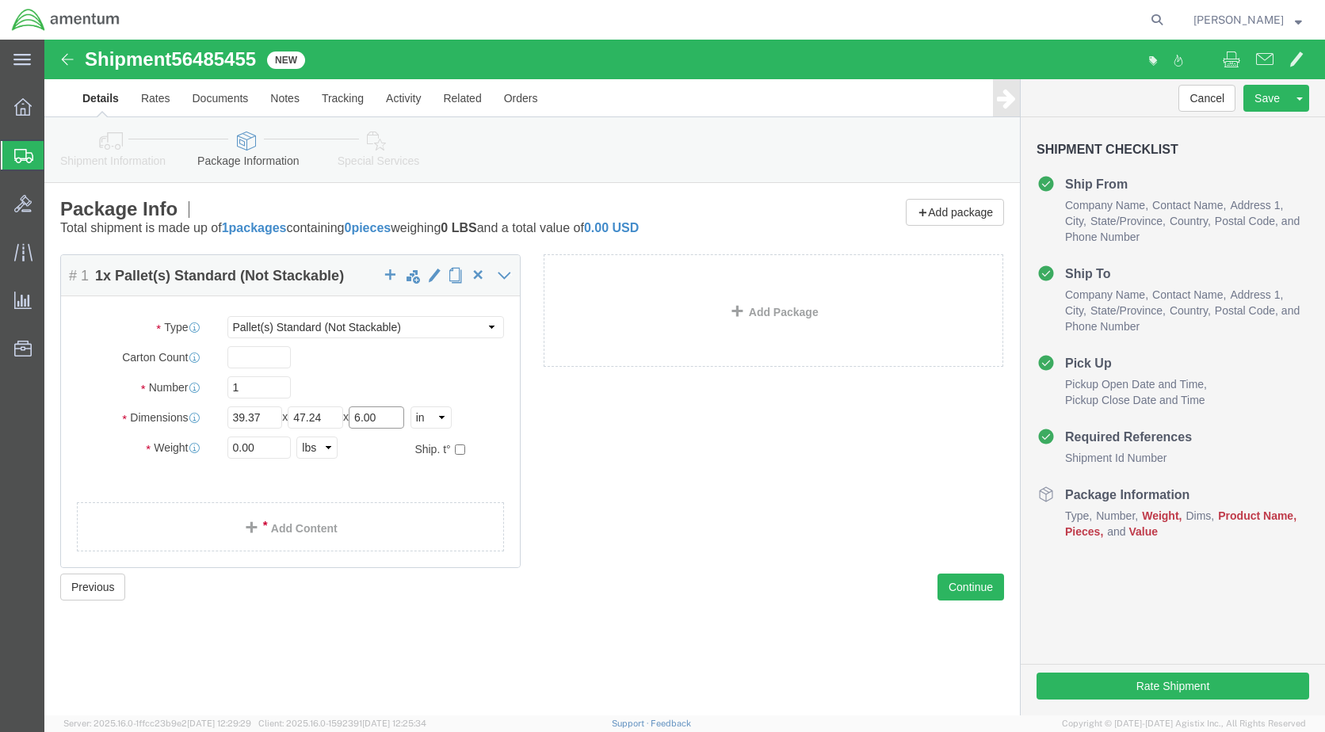
click input "6.00"
click div "0.00 Select kgs lbs"
drag, startPoint x: 215, startPoint y: 410, endPoint x: 148, endPoint y: 403, distance: 67.0
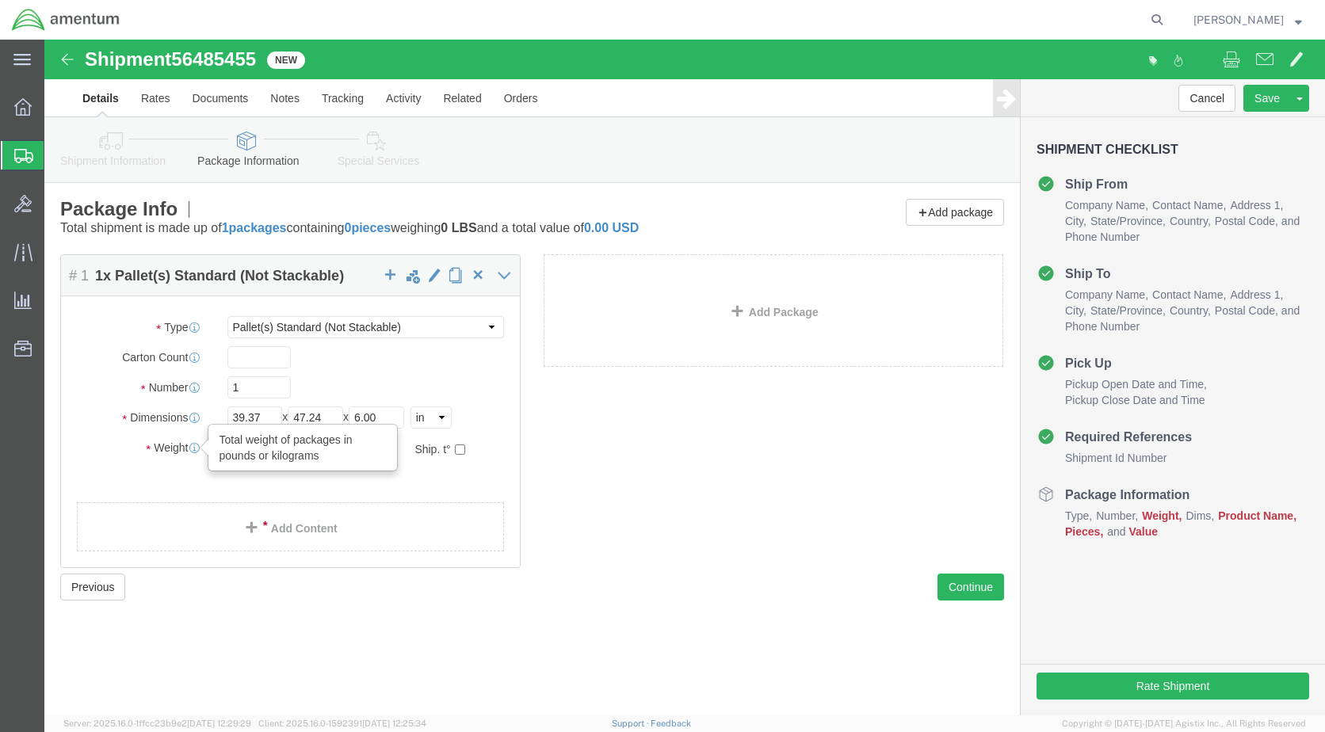
click div "Weight Total weight of packages in pounds or kilograms 0.00 Select kgs lbs Ship…"
click link "Package Information"
click input "0.00"
drag, startPoint x: 223, startPoint y: 412, endPoint x: 104, endPoint y: 413, distance: 118.9
click div "Weight Total weight of packages in pounds or kilograms 0.00 Select kgs lbs Ship…"
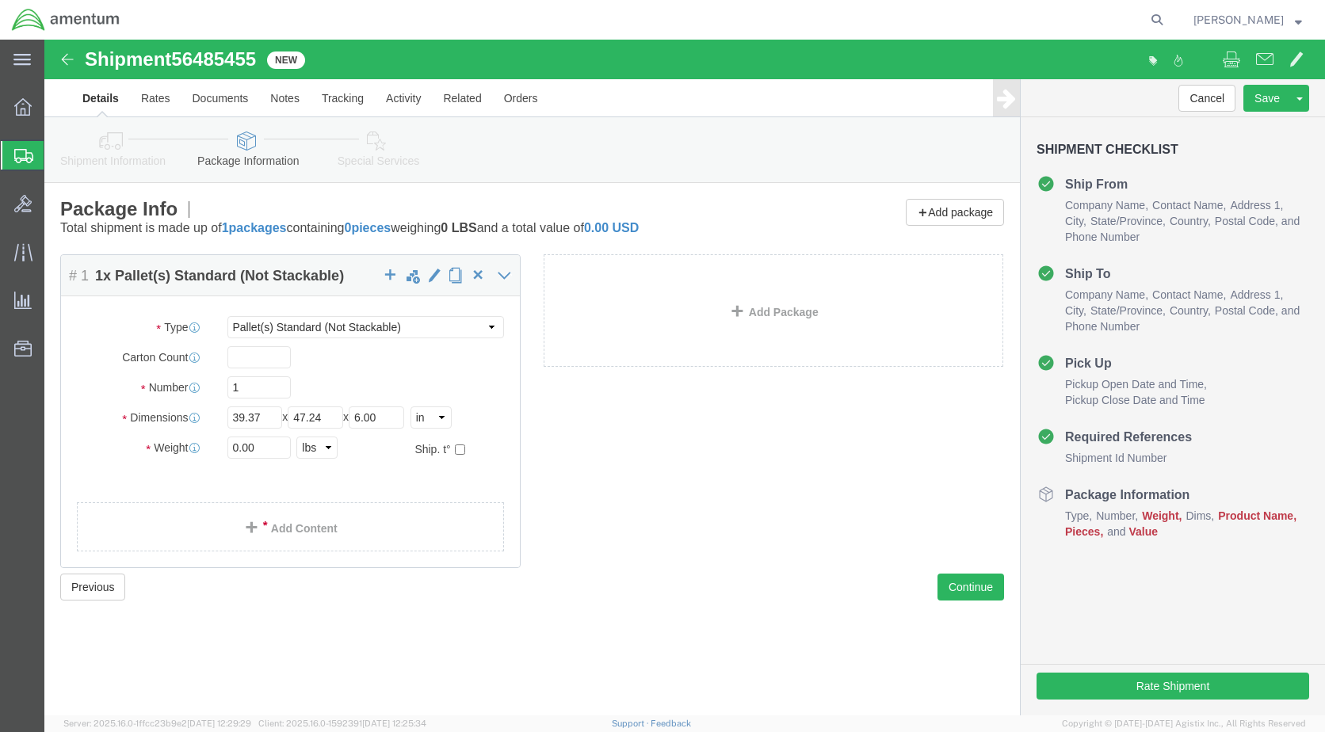
click icon
click link "Details"
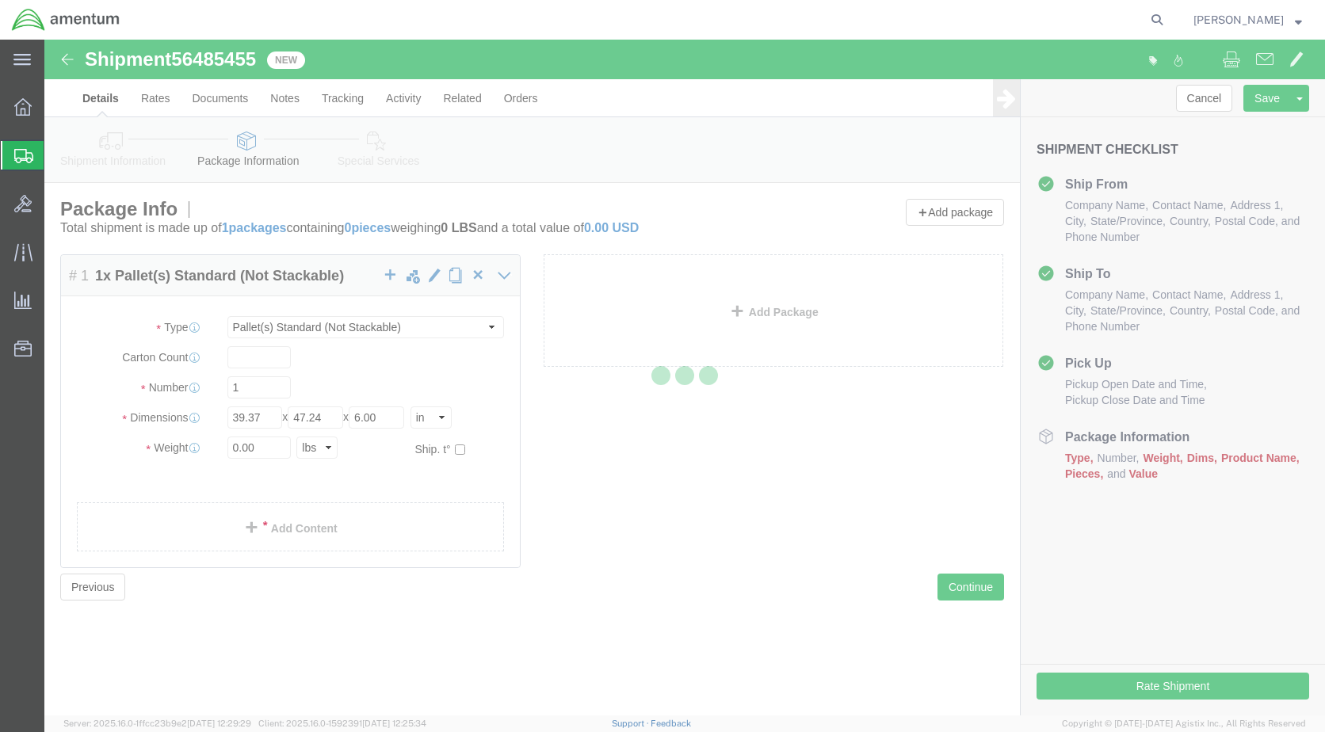
select select "49918"
select select "49917"
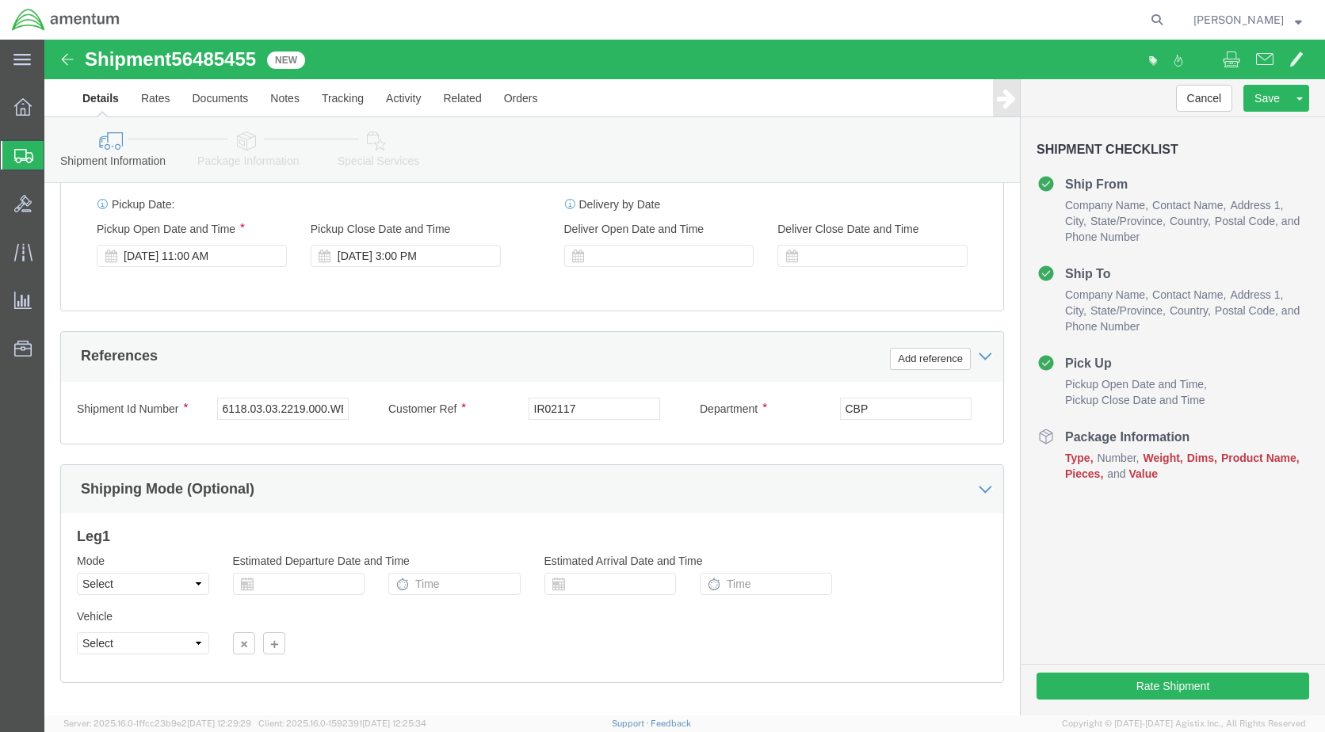
scroll to position [685, 0]
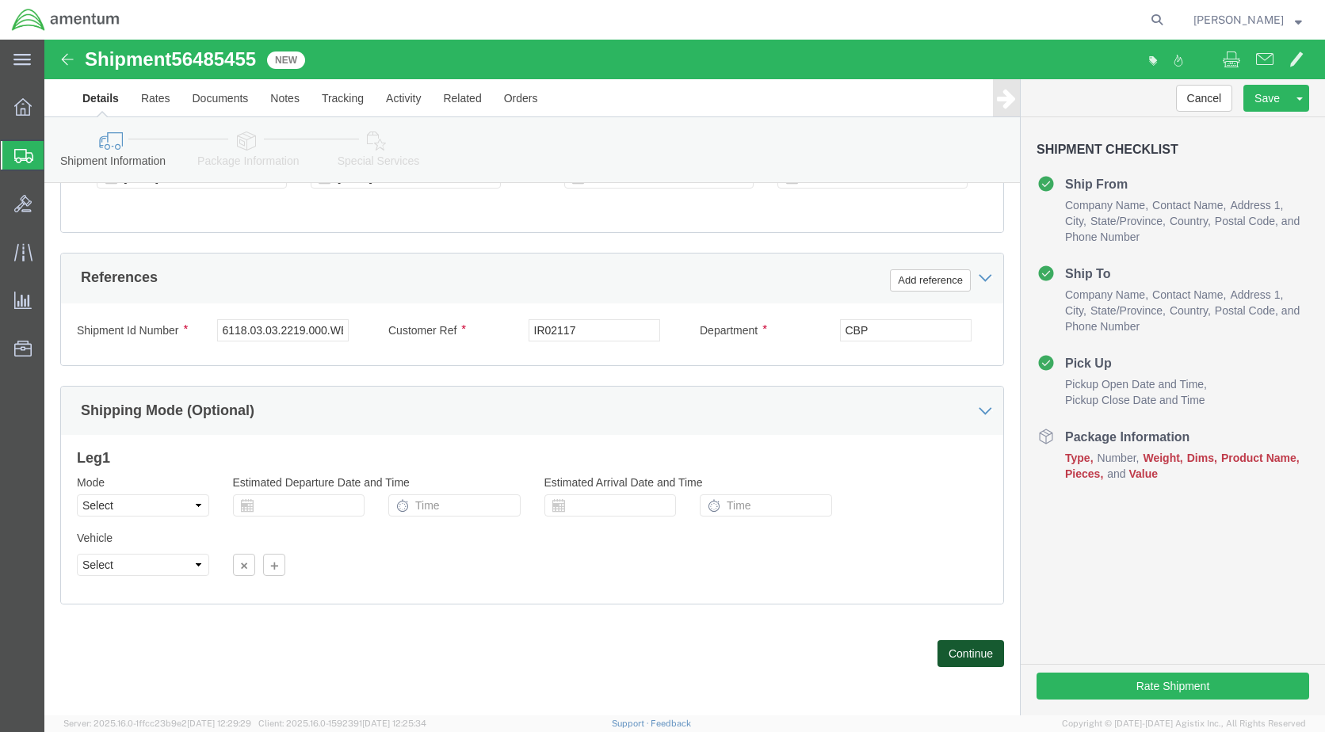
click button "Continue"
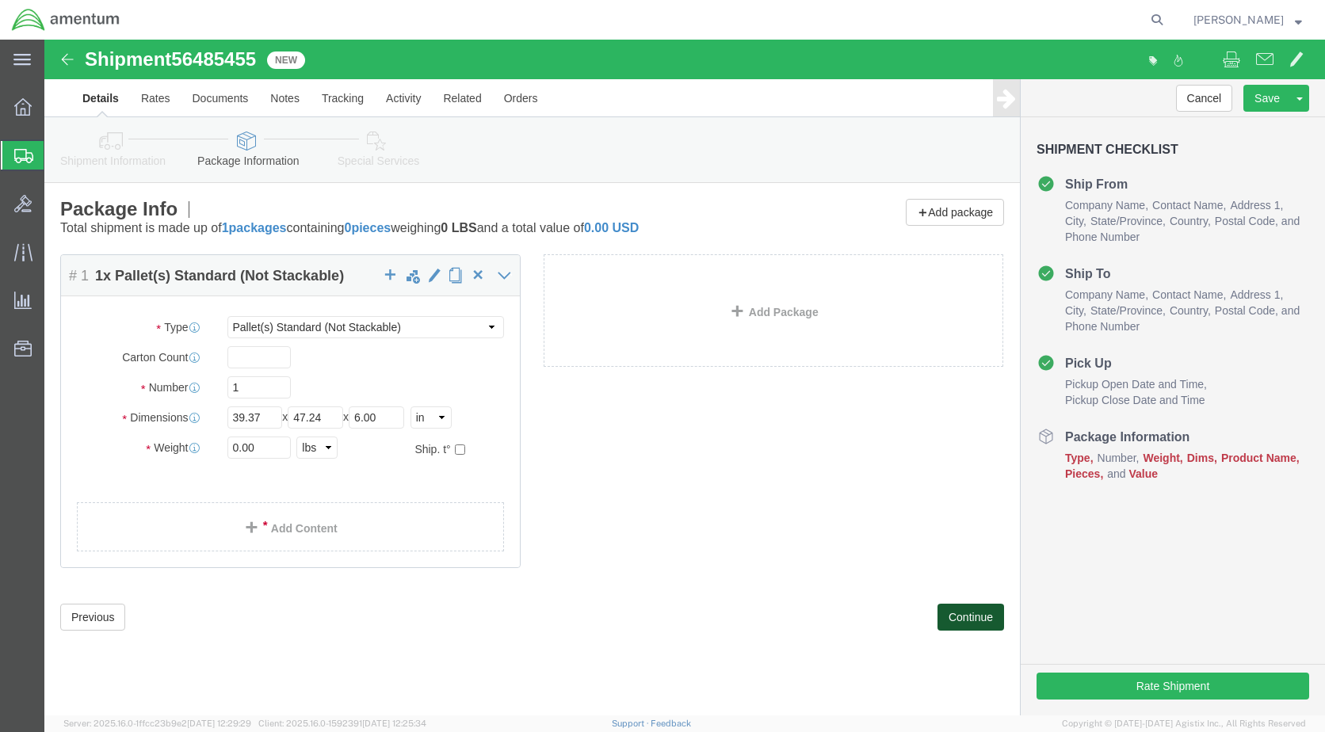
scroll to position [0, 0]
drag, startPoint x: 201, startPoint y: 404, endPoint x: 209, endPoint y: 408, distance: 9.6
click input "0.00"
drag, startPoint x: 223, startPoint y: 411, endPoint x: 93, endPoint y: 412, distance: 130.0
click div "Weight 0.00 Select kgs lbs Ship. t°"
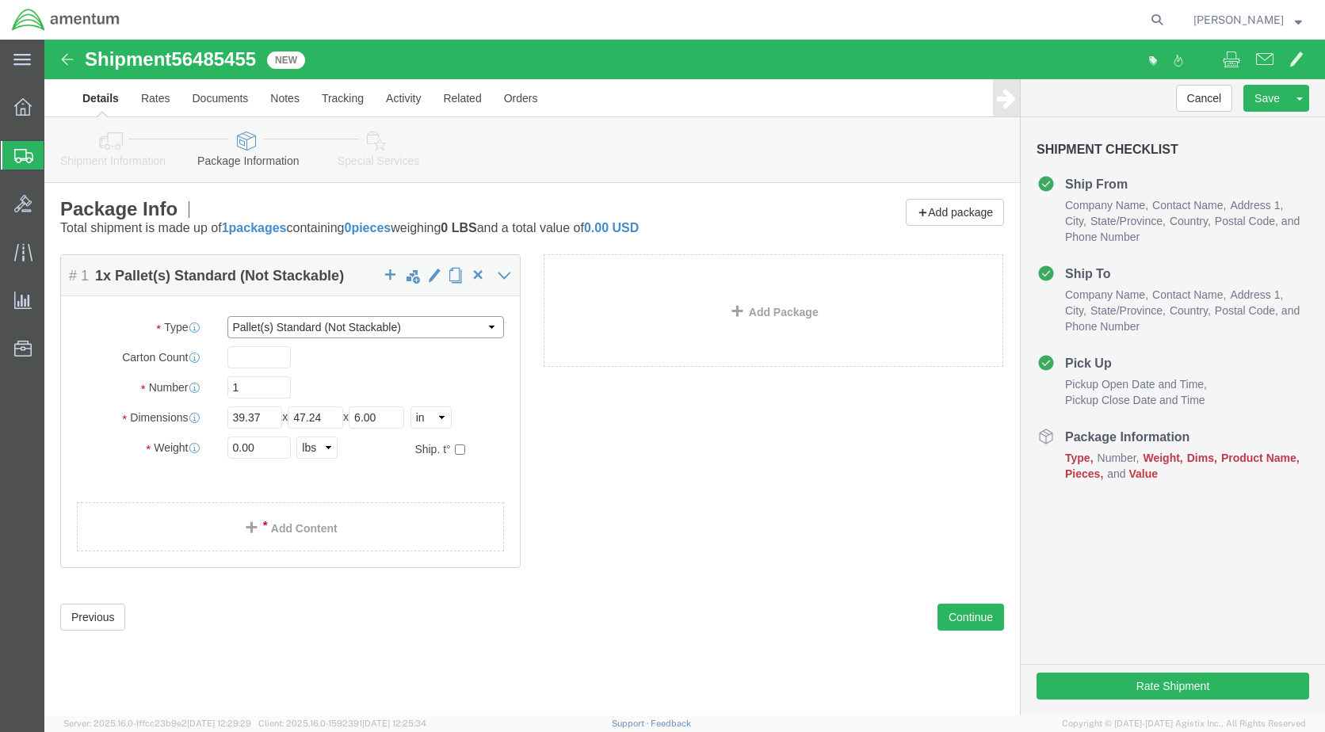
click select "Select BCK Boxes Bale(s) Basket(s) Bolt(s) Bottle(s) Buckets Bulk Bundle(s) Can…"
click button "Cancel"
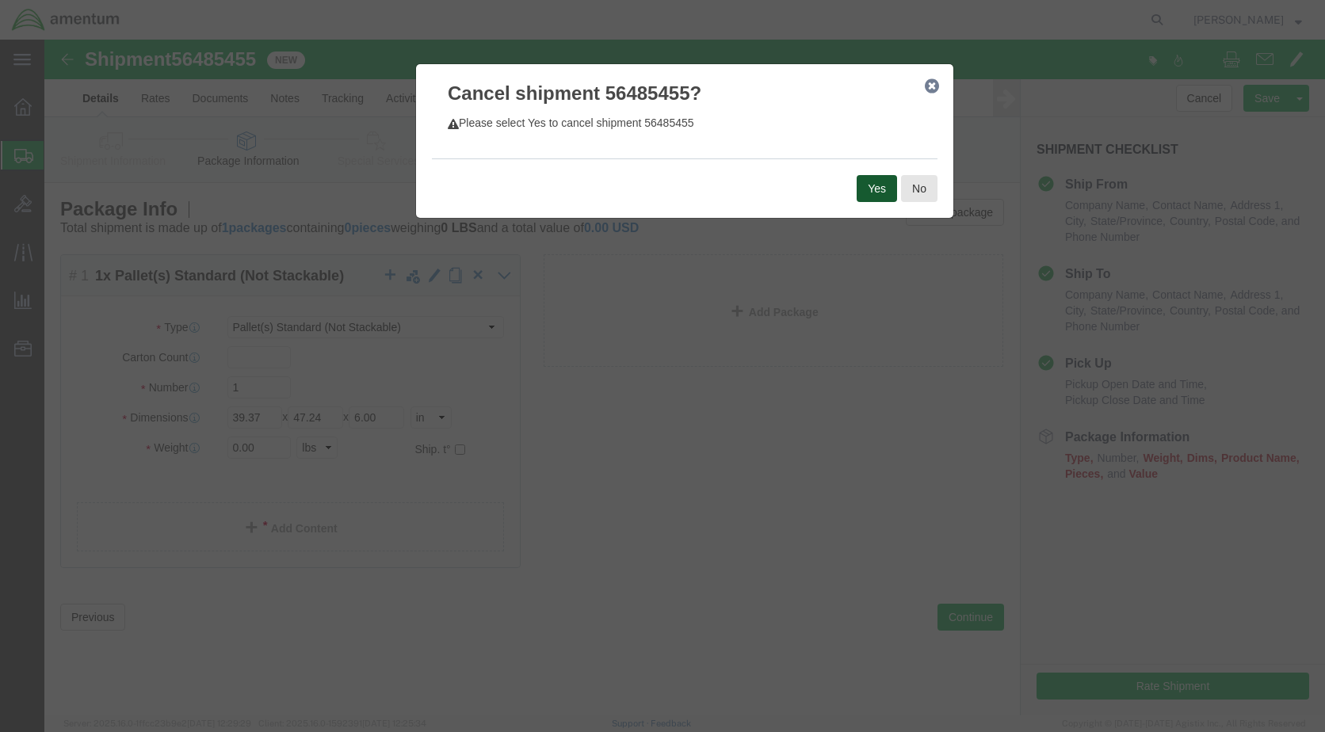
click button "Yes"
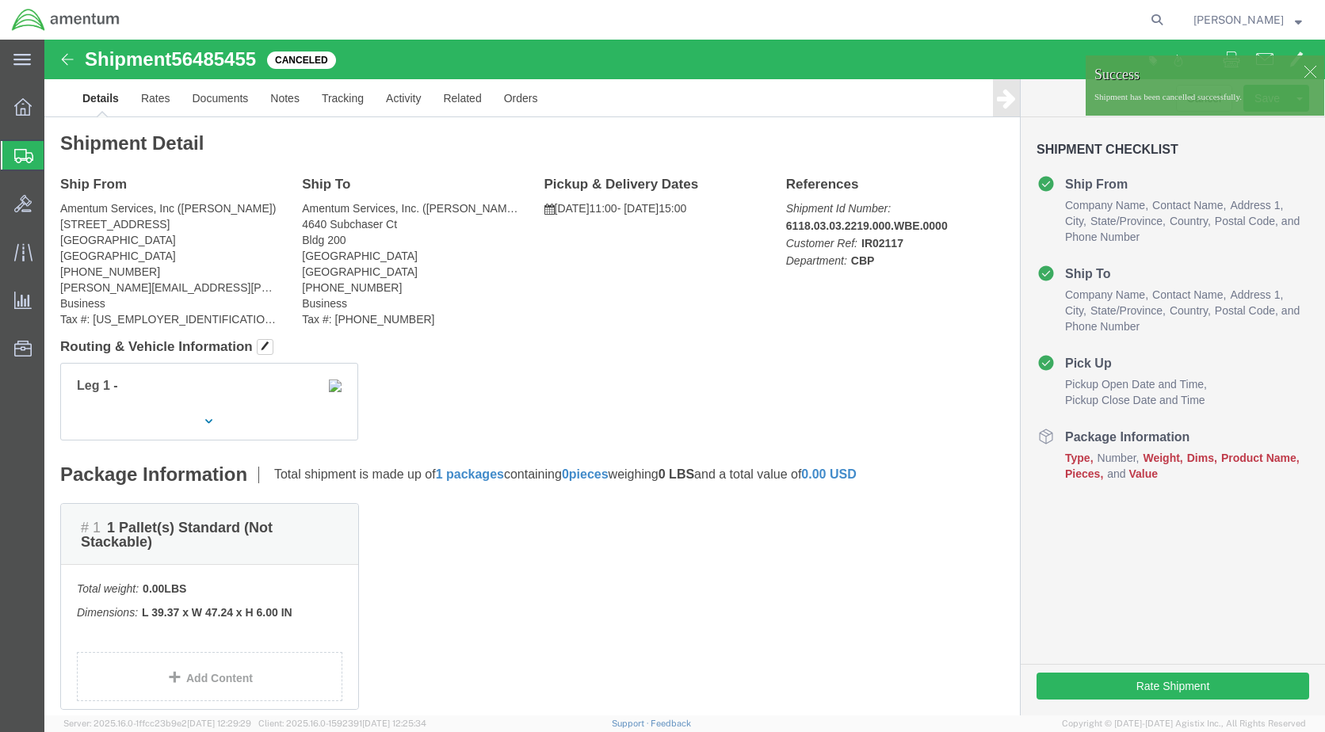
click at [0, 0] on span "Create Shipment" at bounding box center [0, 0] width 0 height 0
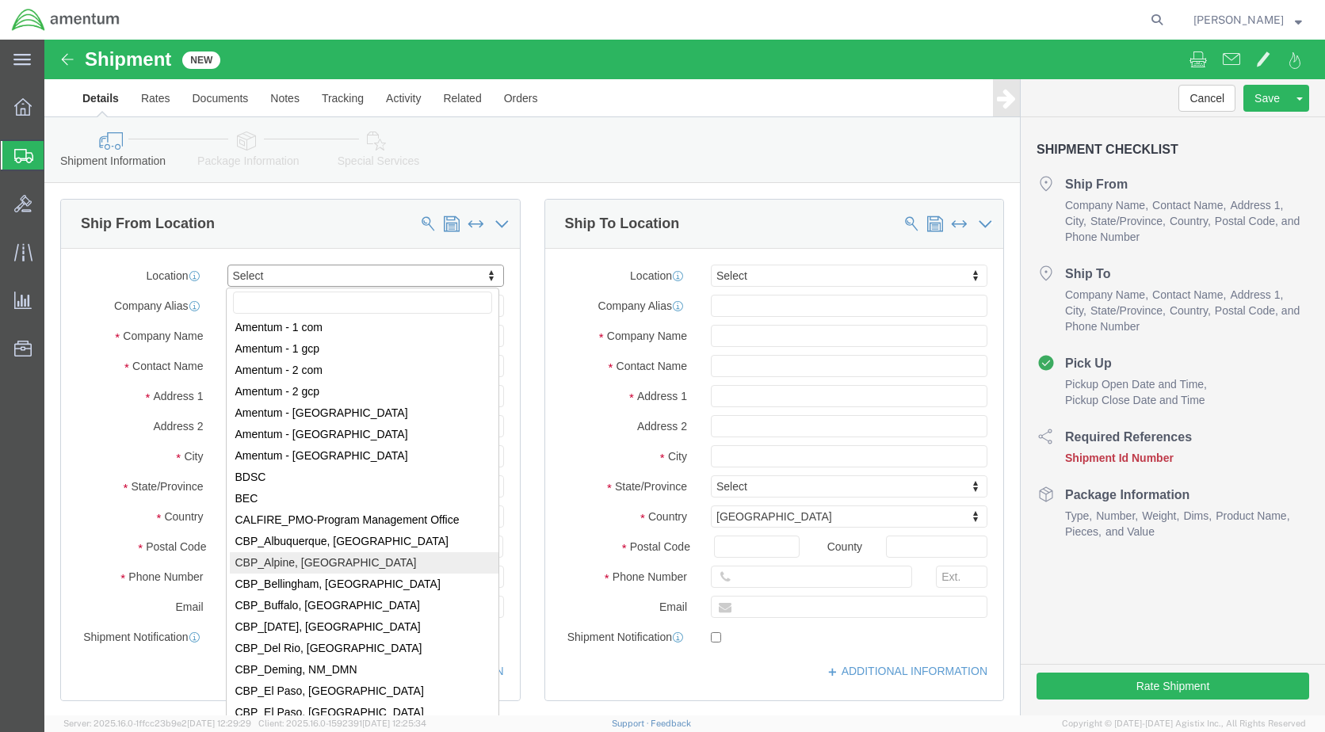
scroll to position [2774, 0]
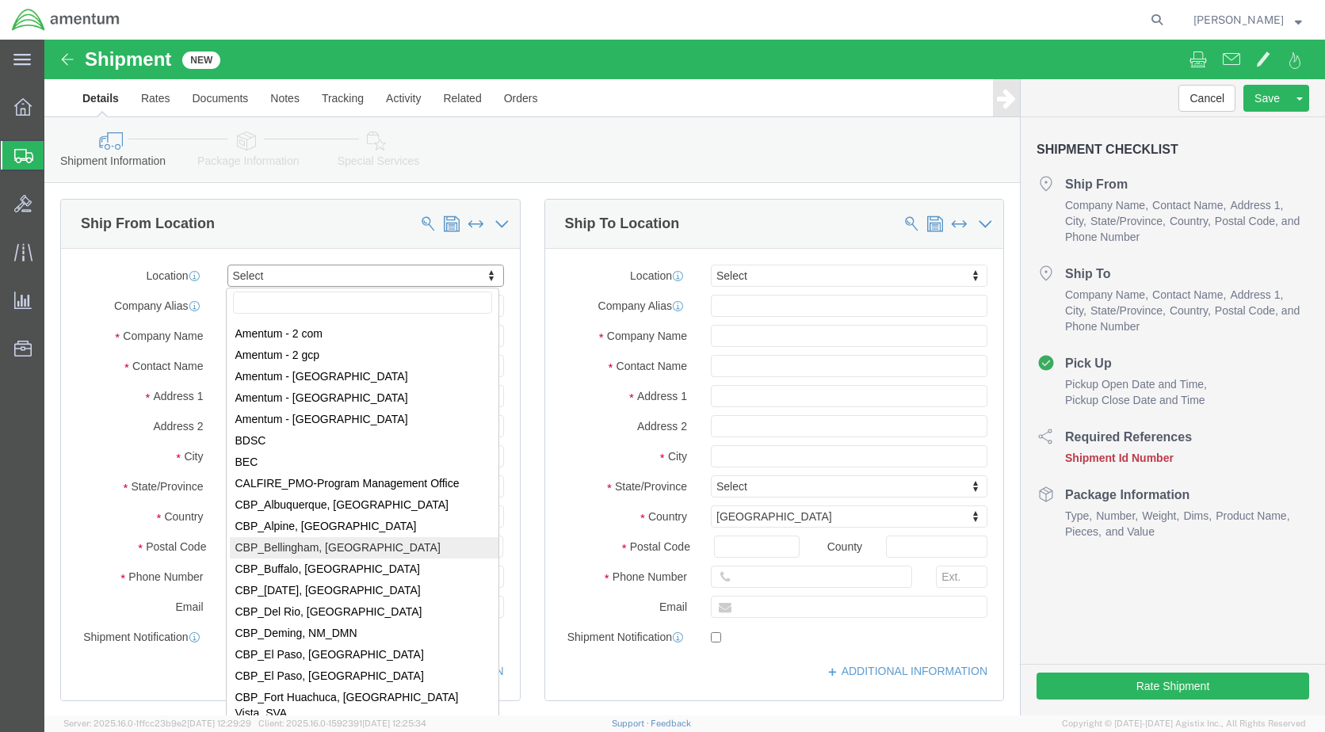
select select "49918"
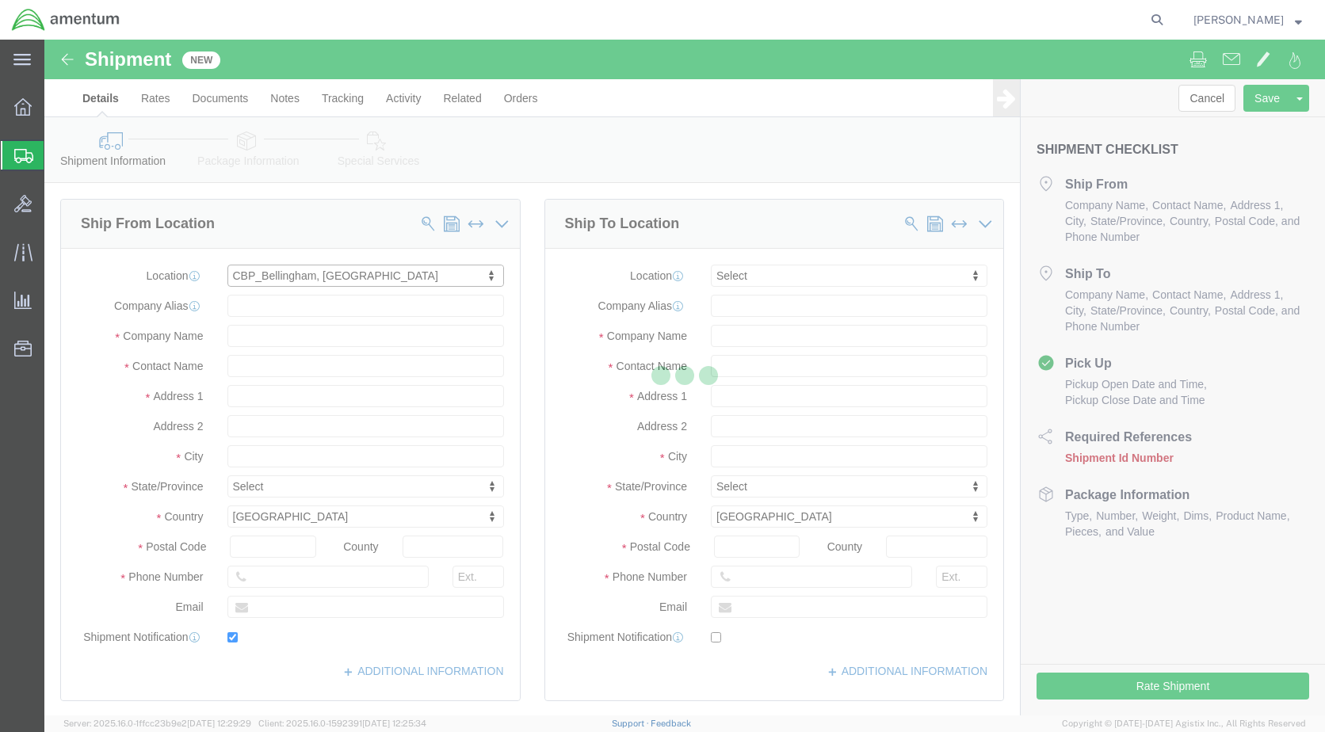
type input "[STREET_ADDRESS]"
type input "98226"
type input "[PHONE_NUMBER]"
type input "[PERSON_NAME][EMAIL_ADDRESS][PERSON_NAME][DOMAIN_NAME]"
checkbox input "true"
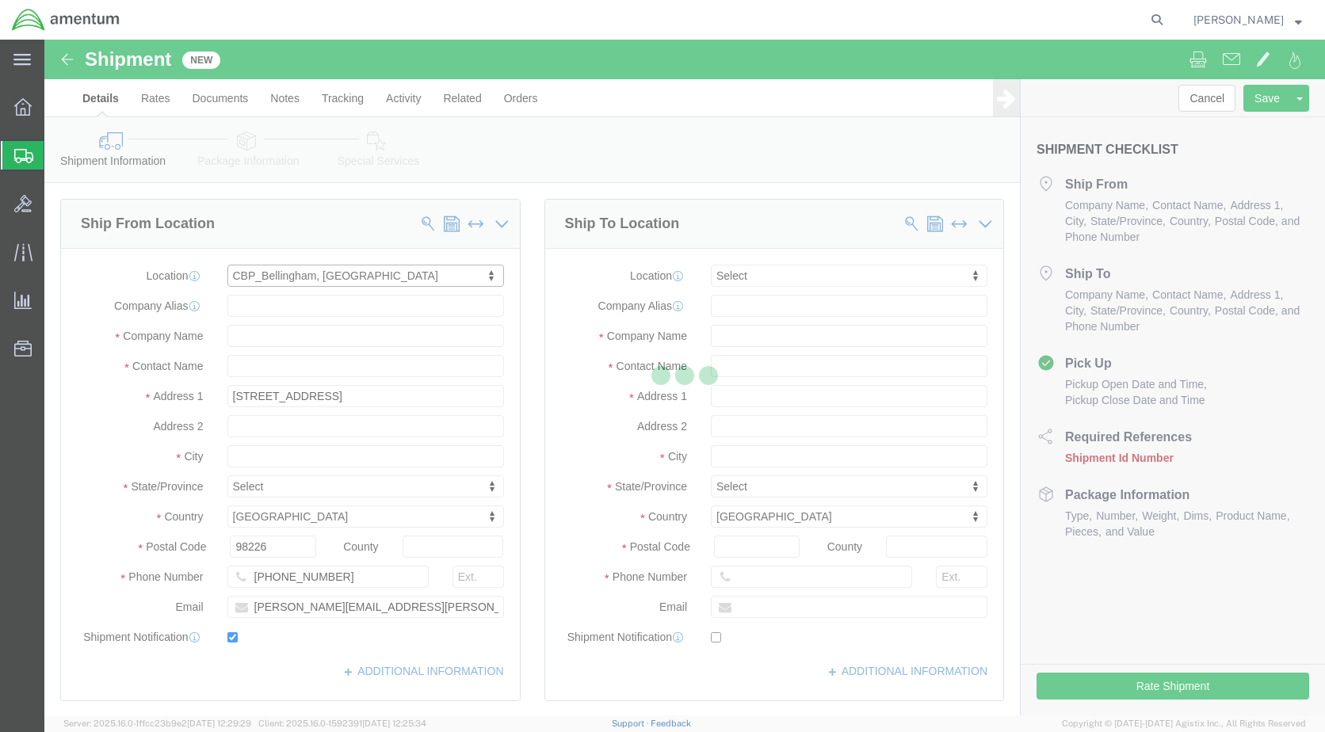
type input "Amentum Services, Inc"
type input "[PERSON_NAME]"
type input "Bellingham"
select select "WA"
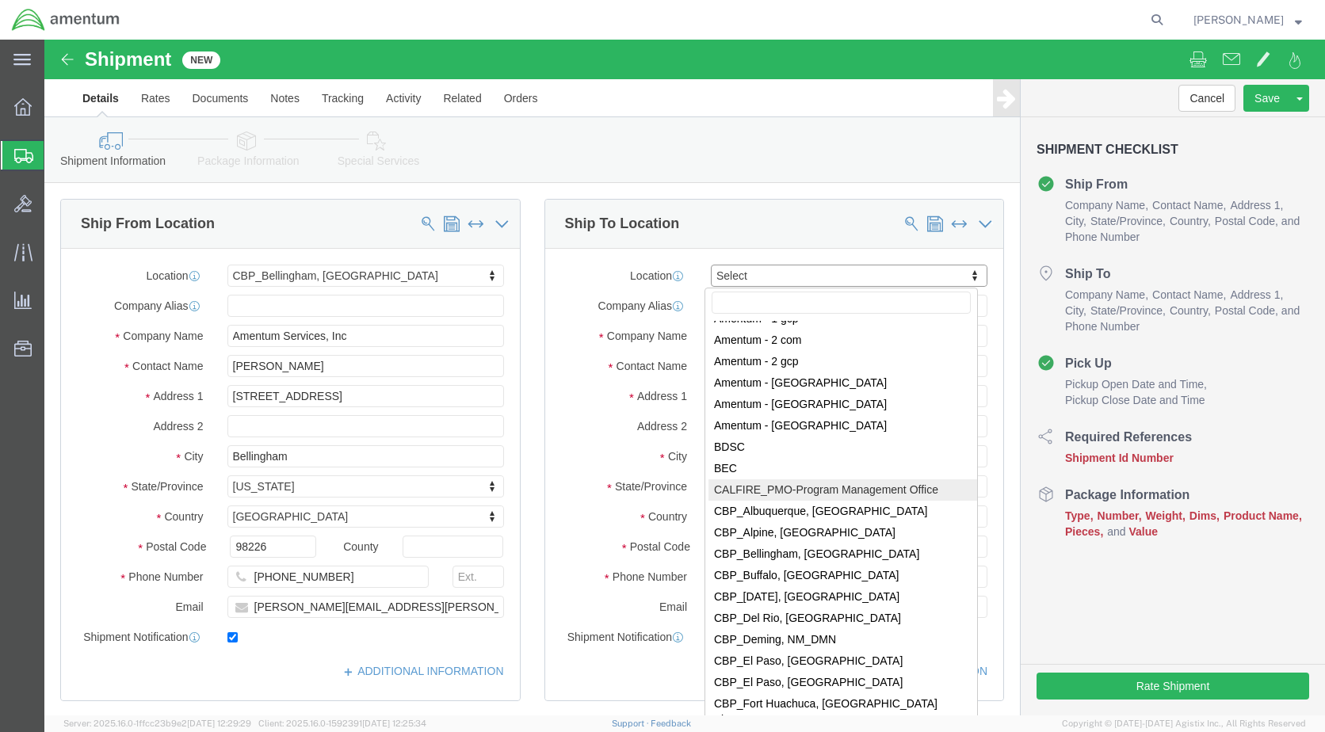
scroll to position [2933, 0]
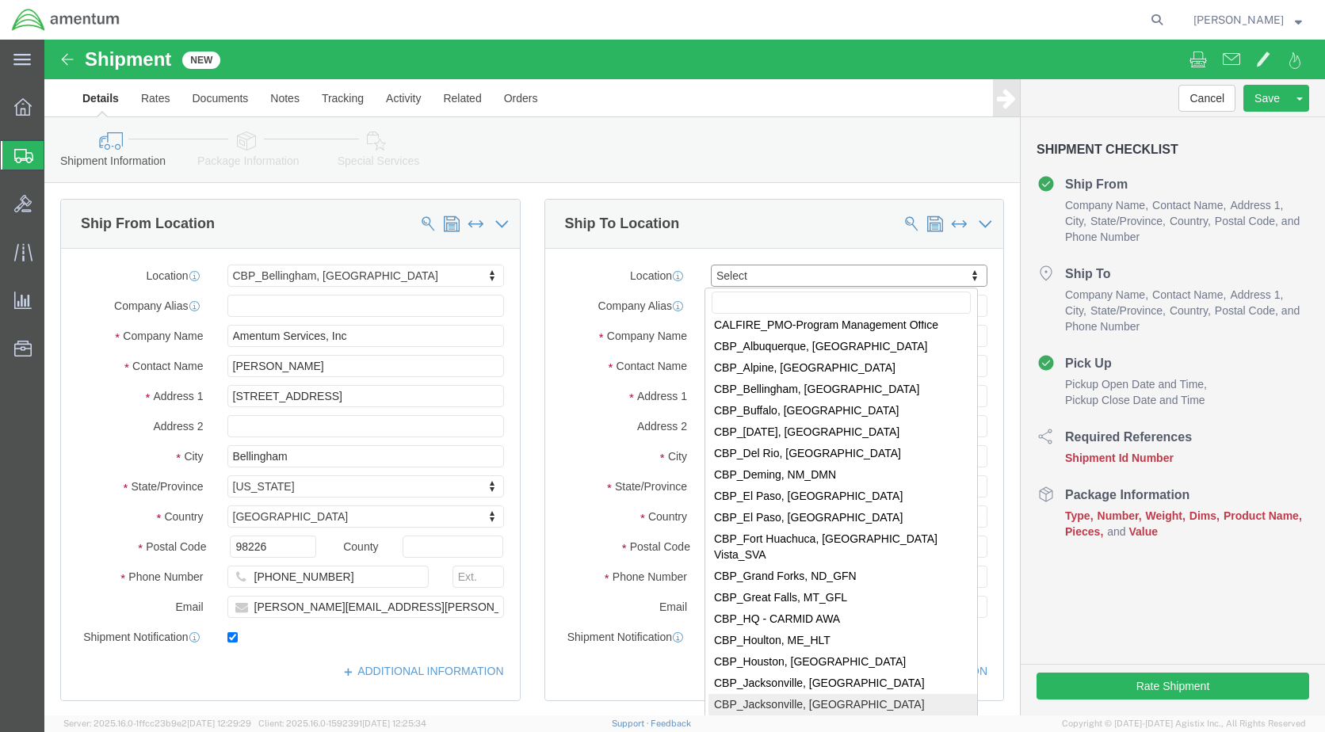
select select "49917"
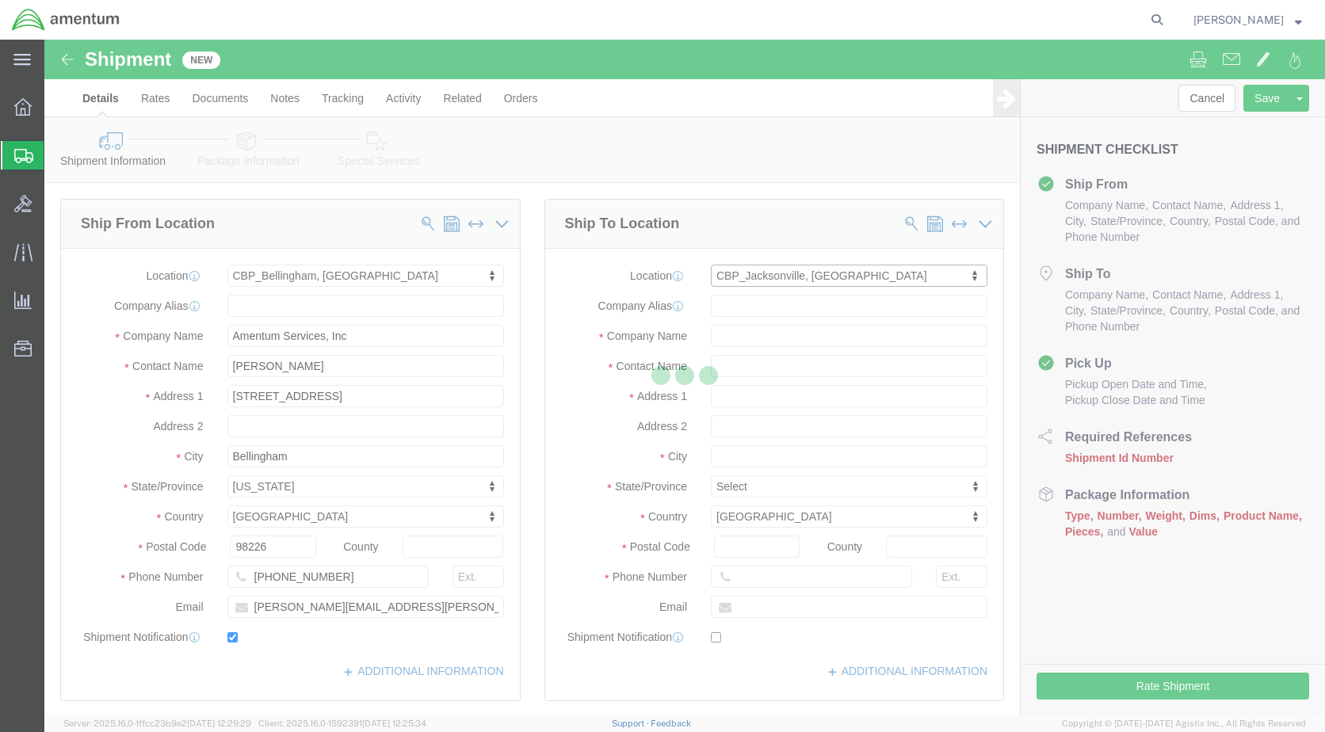
type input "4640 Subchaser Ct"
type input "Bldg 200"
type input "32244"
type input "[PHONE_NUMBER]"
type input "Amentum Services, Inc."
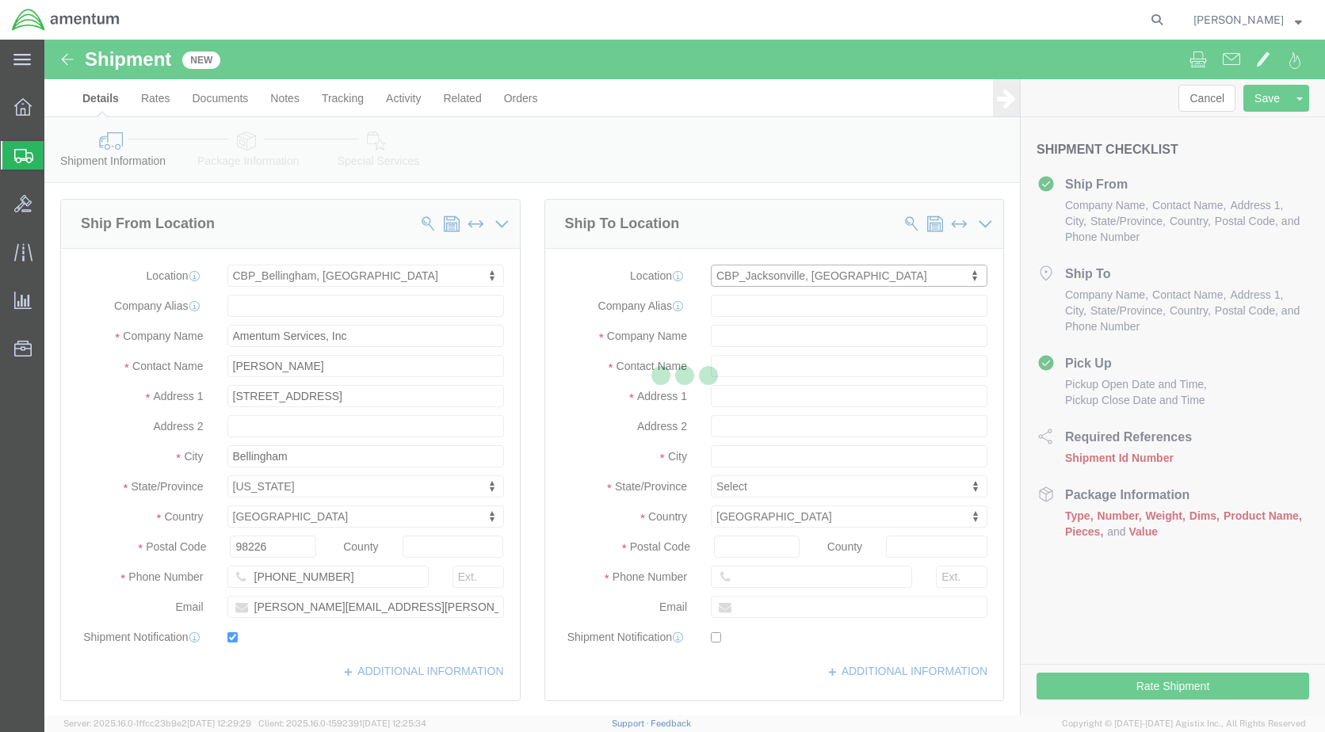
type input "[GEOGRAPHIC_DATA]"
select select "FL"
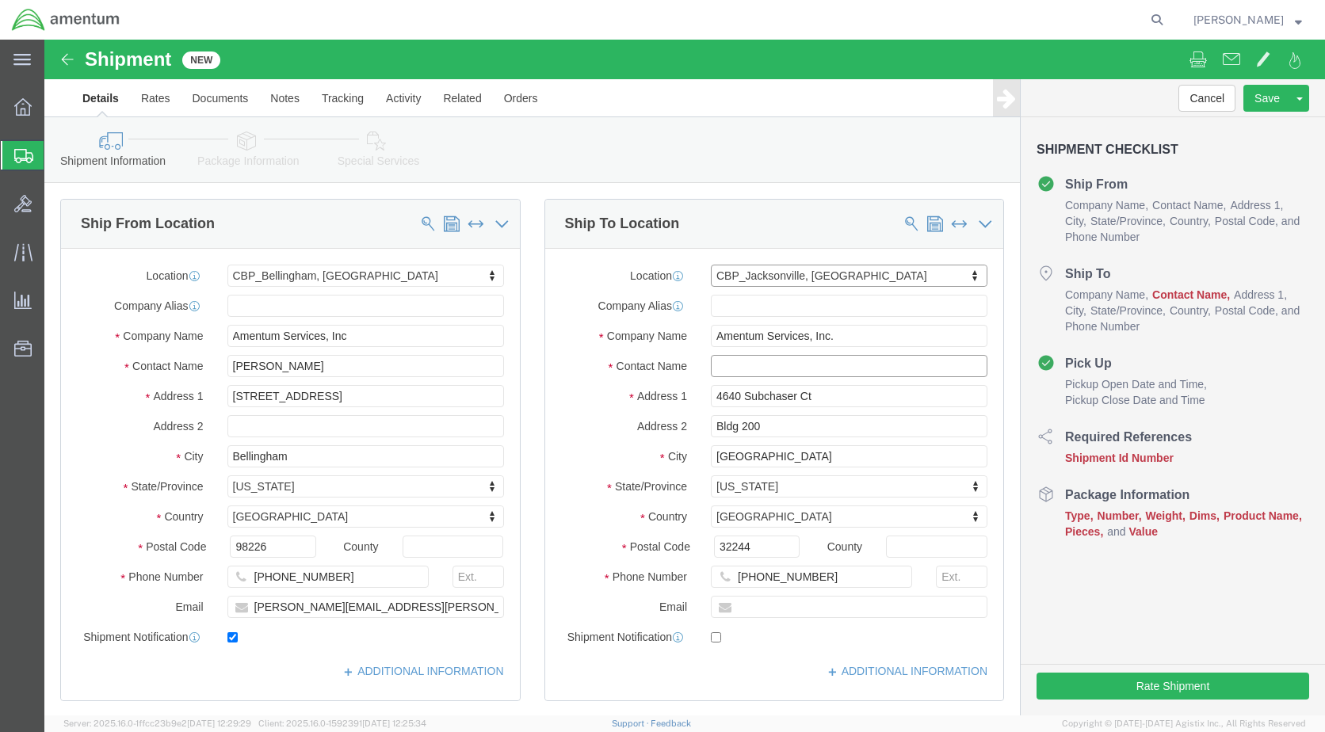
click input "text"
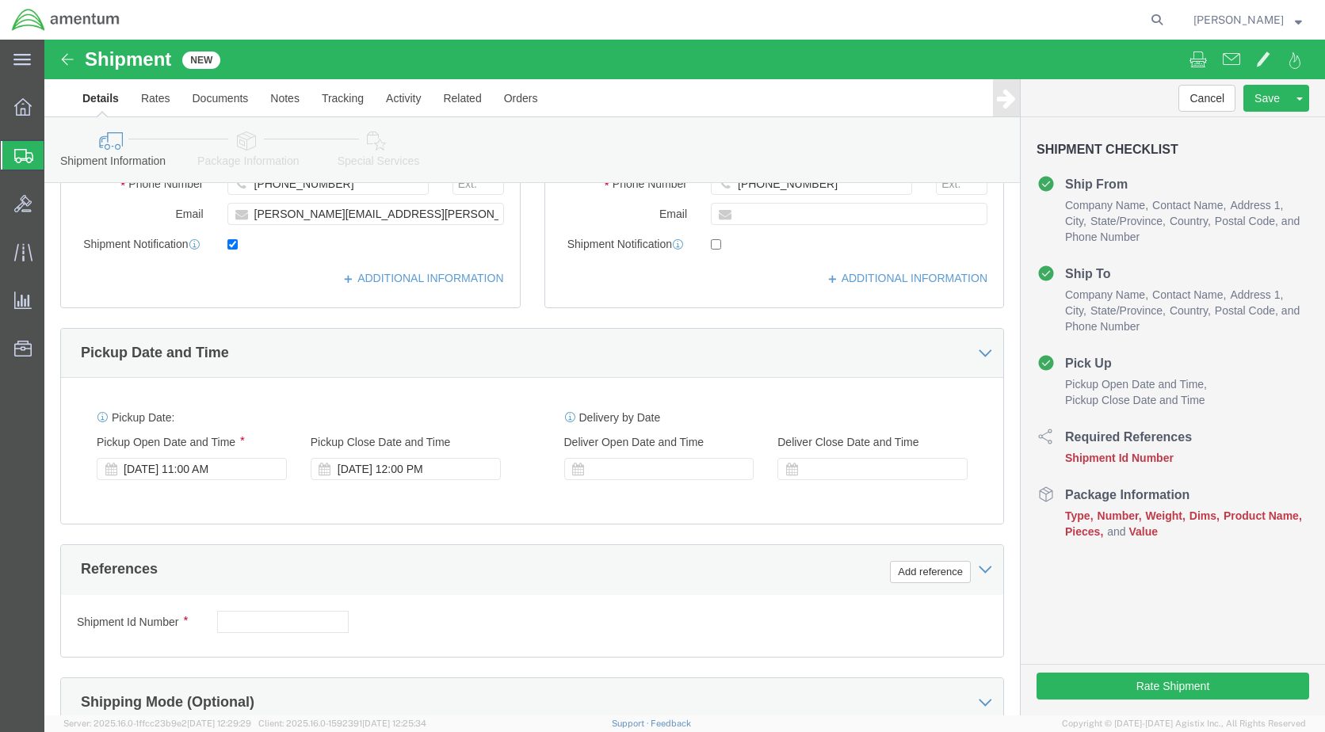
scroll to position [396, 0]
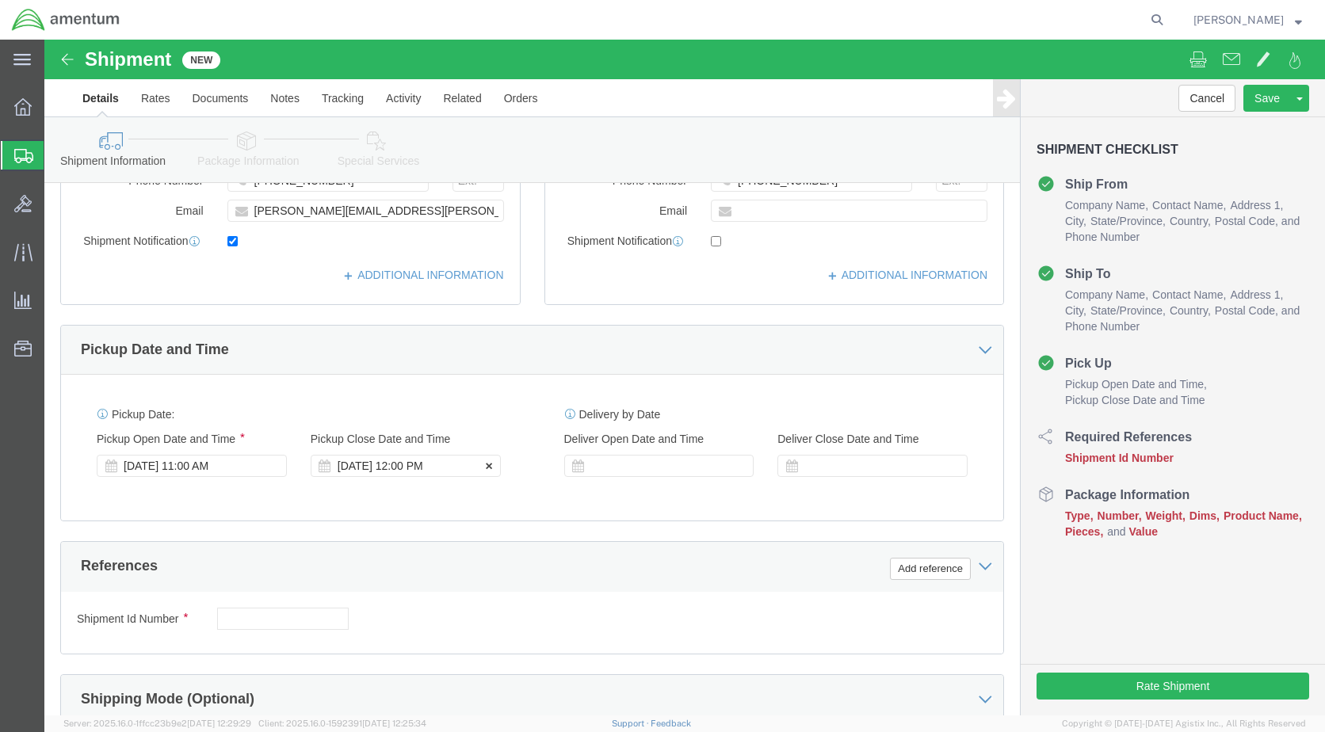
type input "[PERSON_NAME]"
click div "[DATE] 12:00 PM"
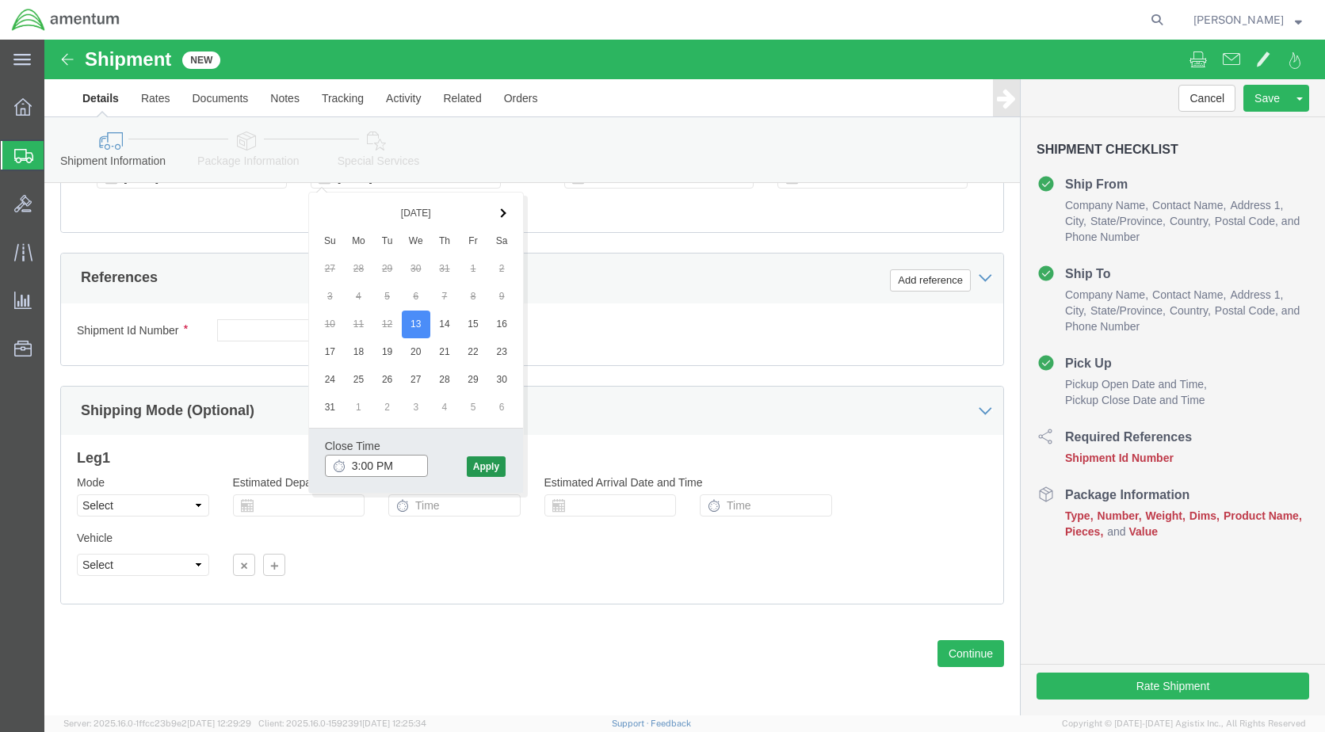
type input "3:00 PM"
click button "Apply"
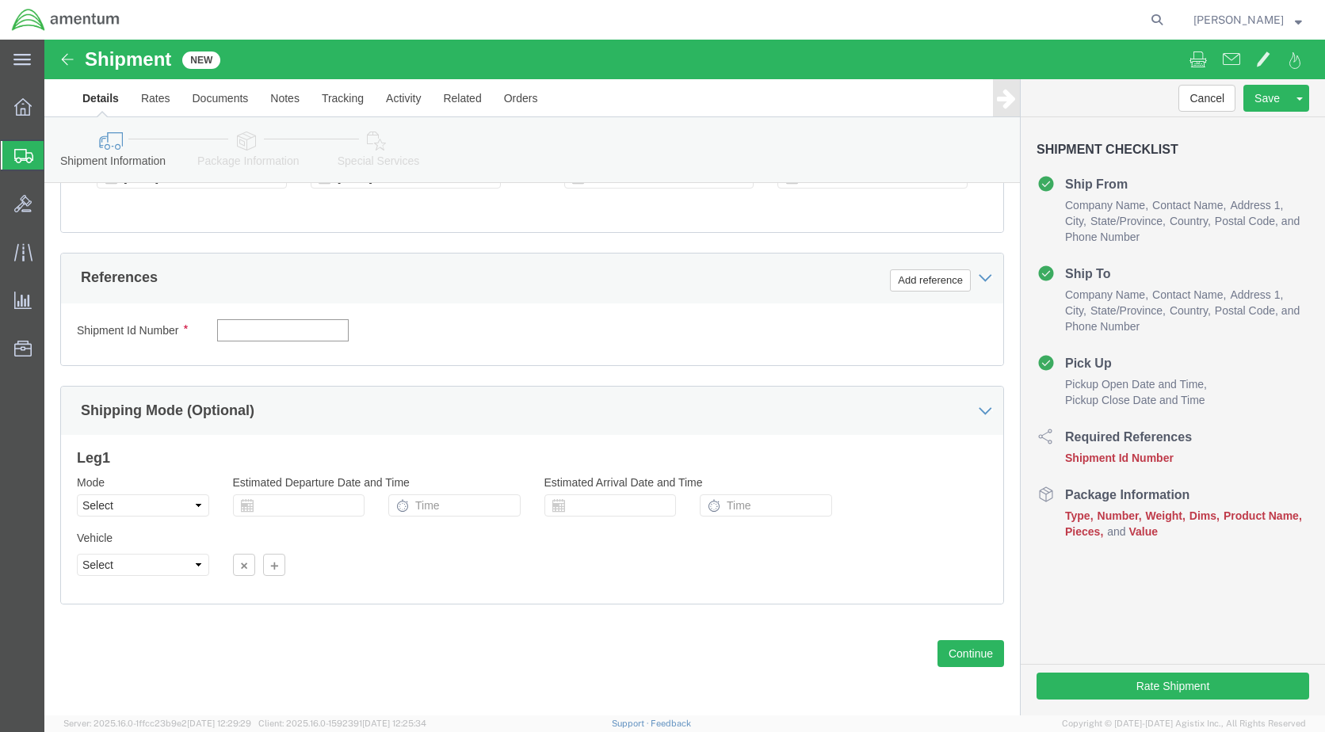
click input "text"
type input "6118.03.03.2219.000.WBE.0000"
click button "Add reference"
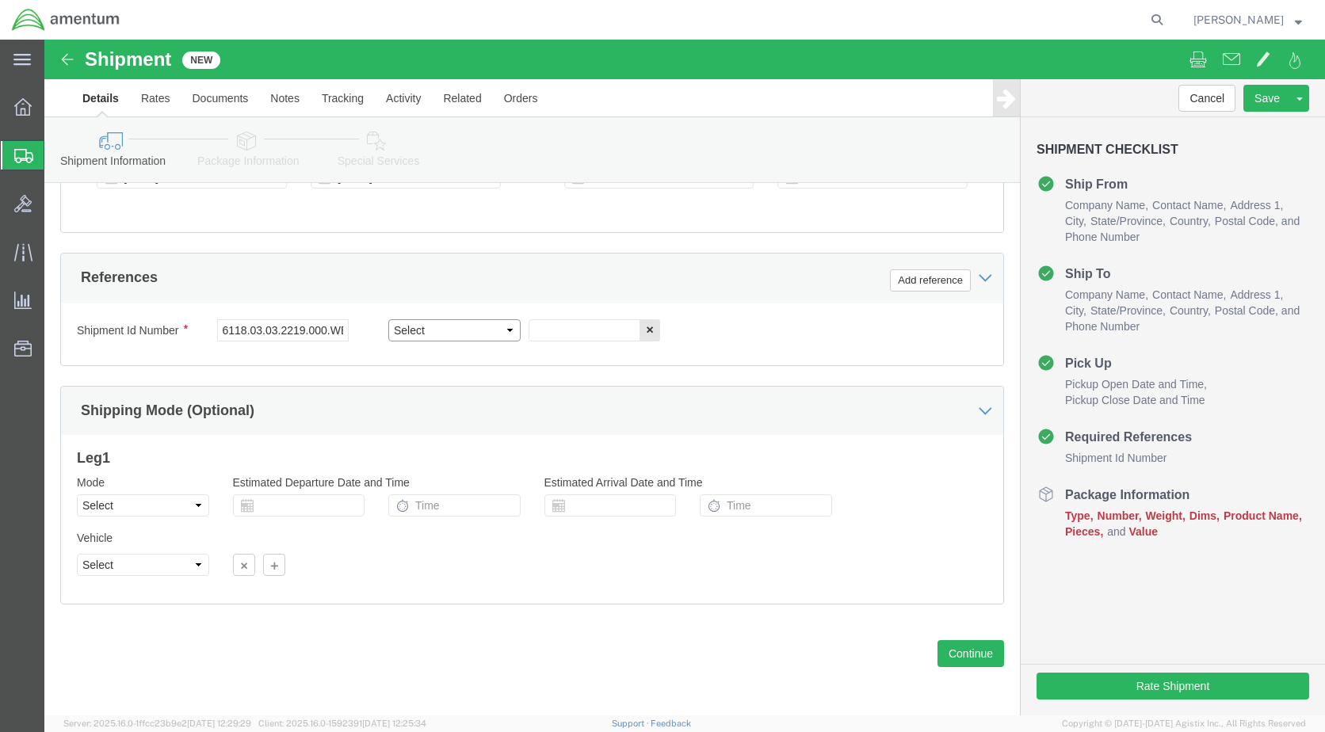
click select "Select Account Type Activity ID Airline Appointment Number ASN Batch Request # …"
select select "DEPT"
click select "Select Account Type Activity ID Airline Appointment Number ASN Batch Request # …"
click input "text"
type input "CBP"
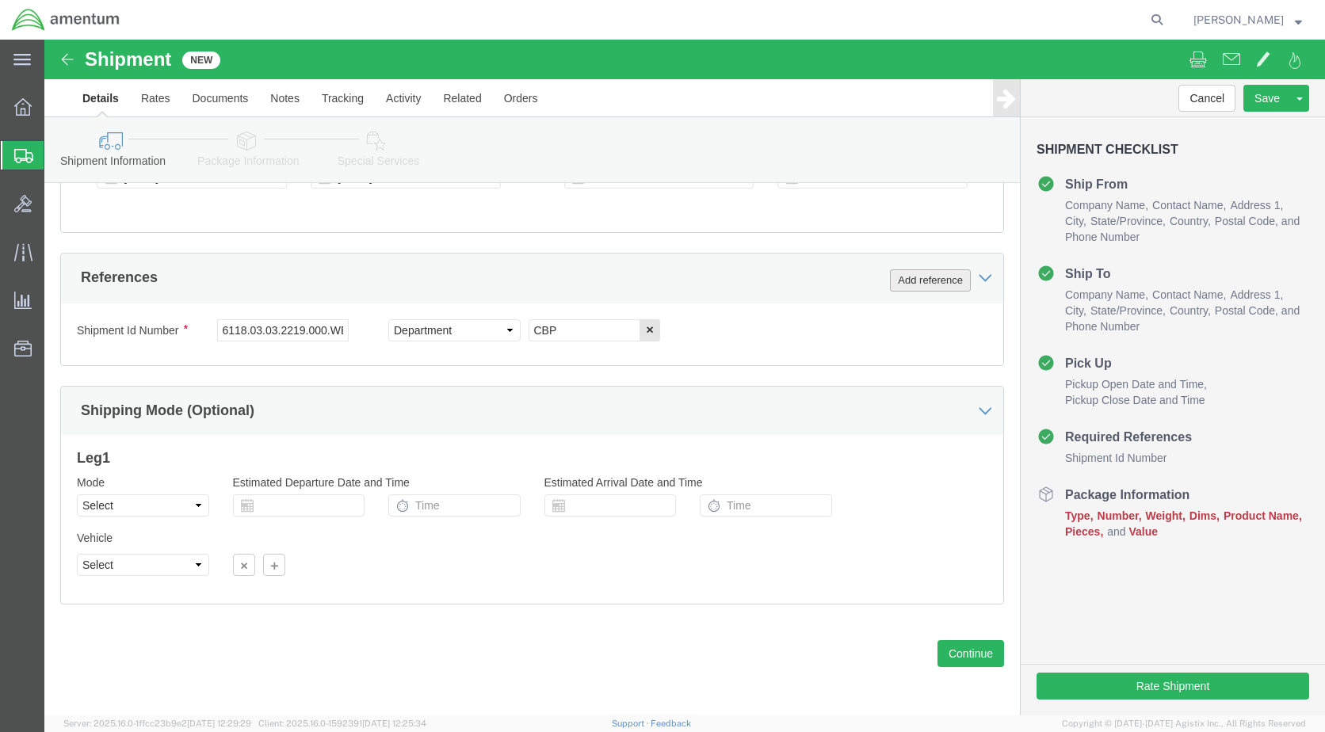
click button "Add reference"
click select "Select Account Type Activity ID Airline Appointment Number ASN Batch Request # …"
select select "CUSTREF"
click select "Select Account Type Activity ID Airline Appointment Number ASN Batch Request # …"
click input "text"
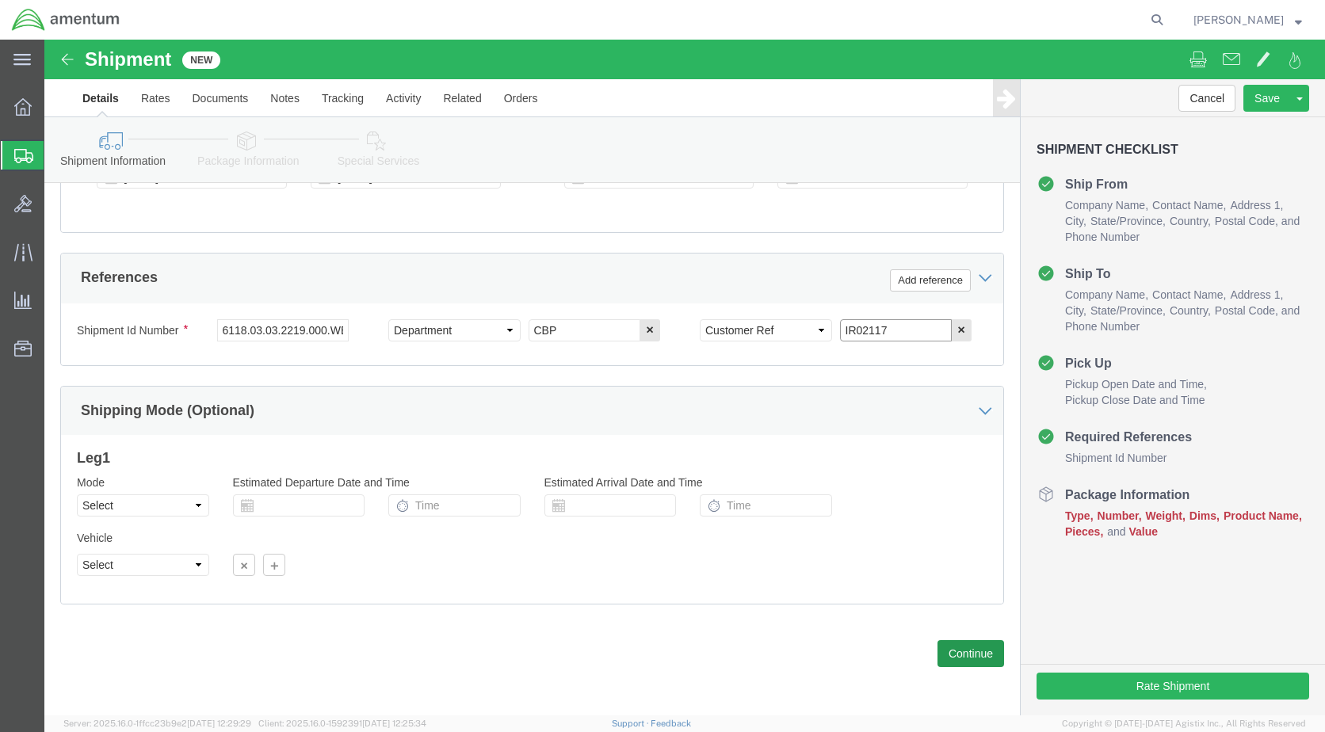
type input "IR02117"
click button "Continue"
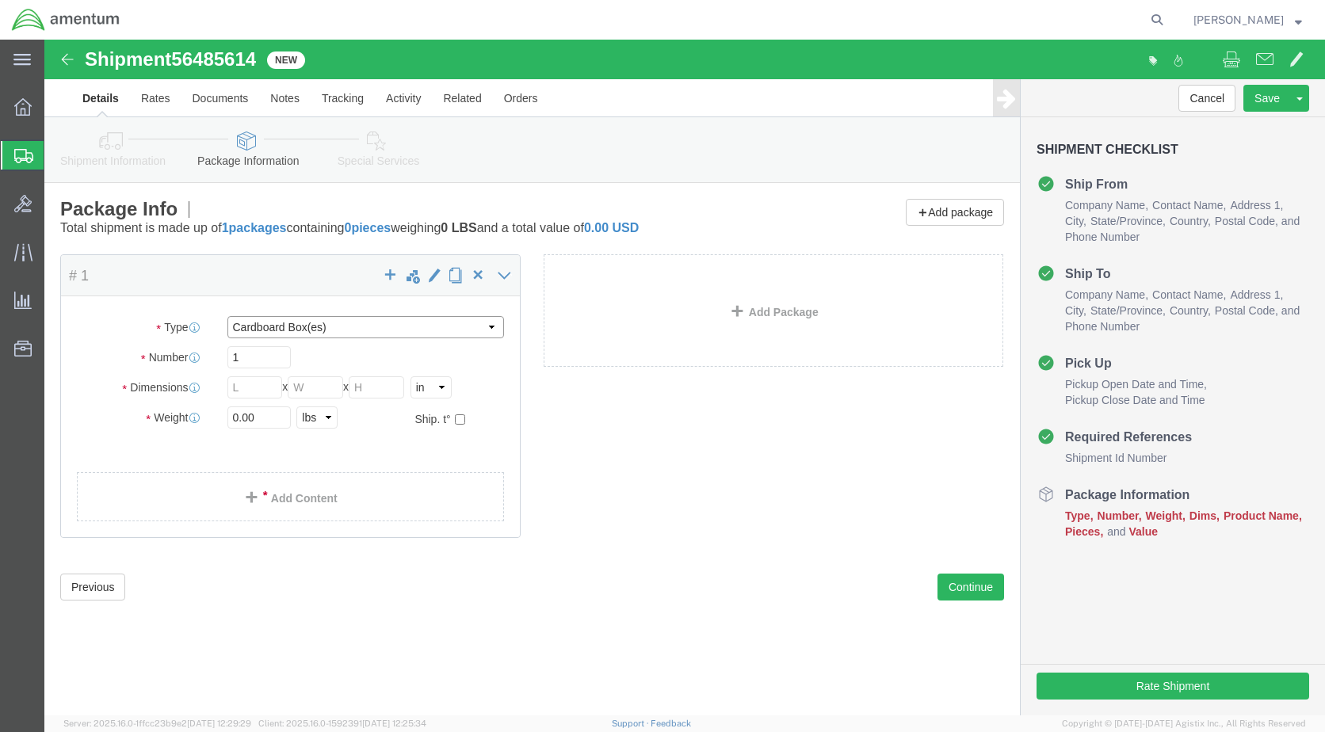
click select "Select BCK Boxes Bale(s) Basket(s) Bolt(s) Bottle(s) Buckets Bulk Bundle(s) Can…"
select select "PSNS"
click select "Select BCK Boxes Bale(s) Basket(s) Bolt(s) Bottle(s) Buckets Bulk Bundle(s) Can…"
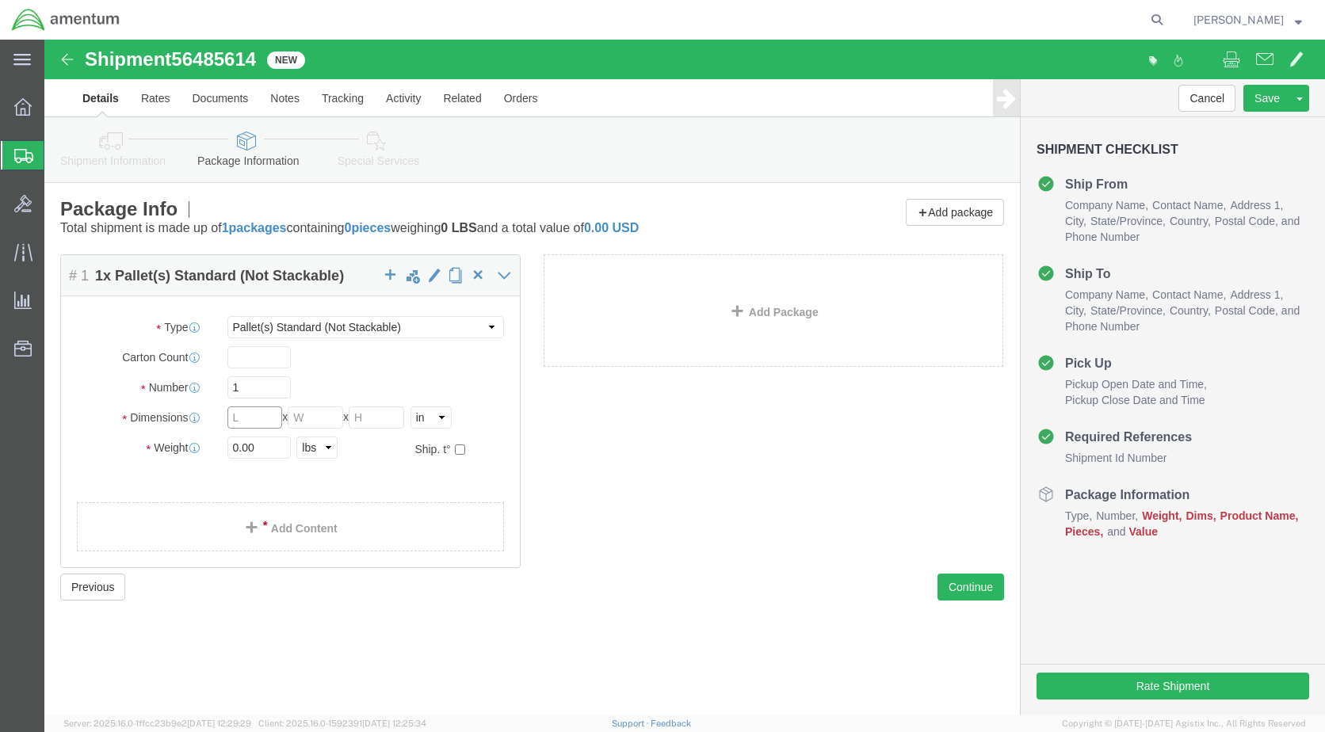
click input "text"
type input "40"
type input "48"
type input "58"
type input "270.00"
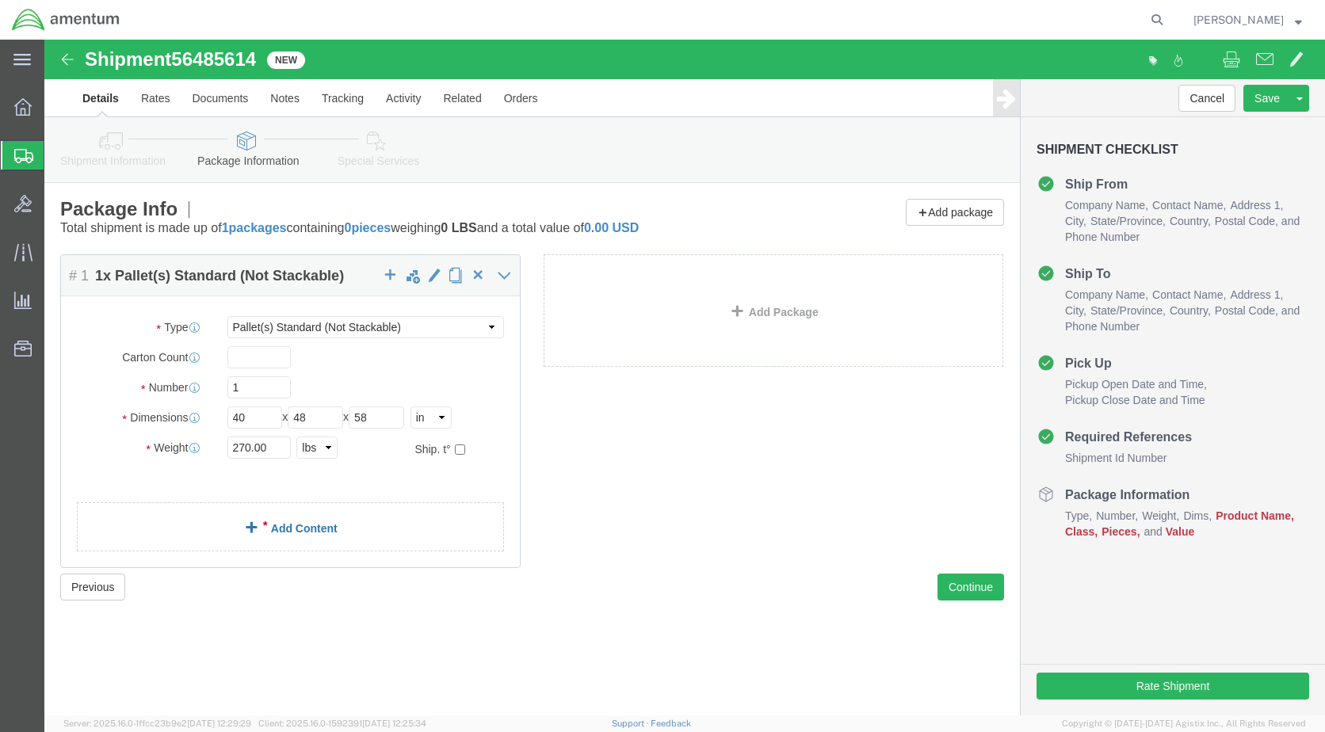
click link "Add Content"
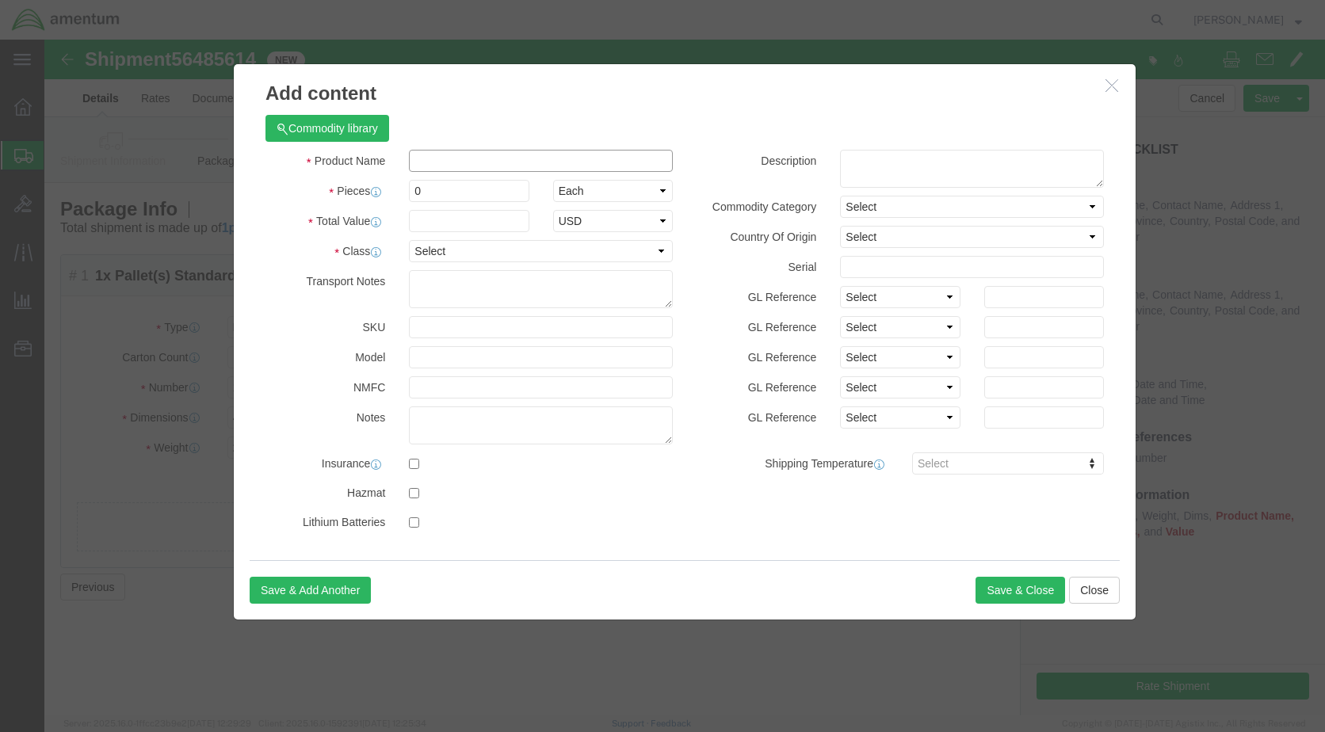
click input "text"
type input "IR02117"
type input "1"
type input "700000.00"
click select "Select 50 55 60 65 70 85 92.5 100 125 175 250 300 400"
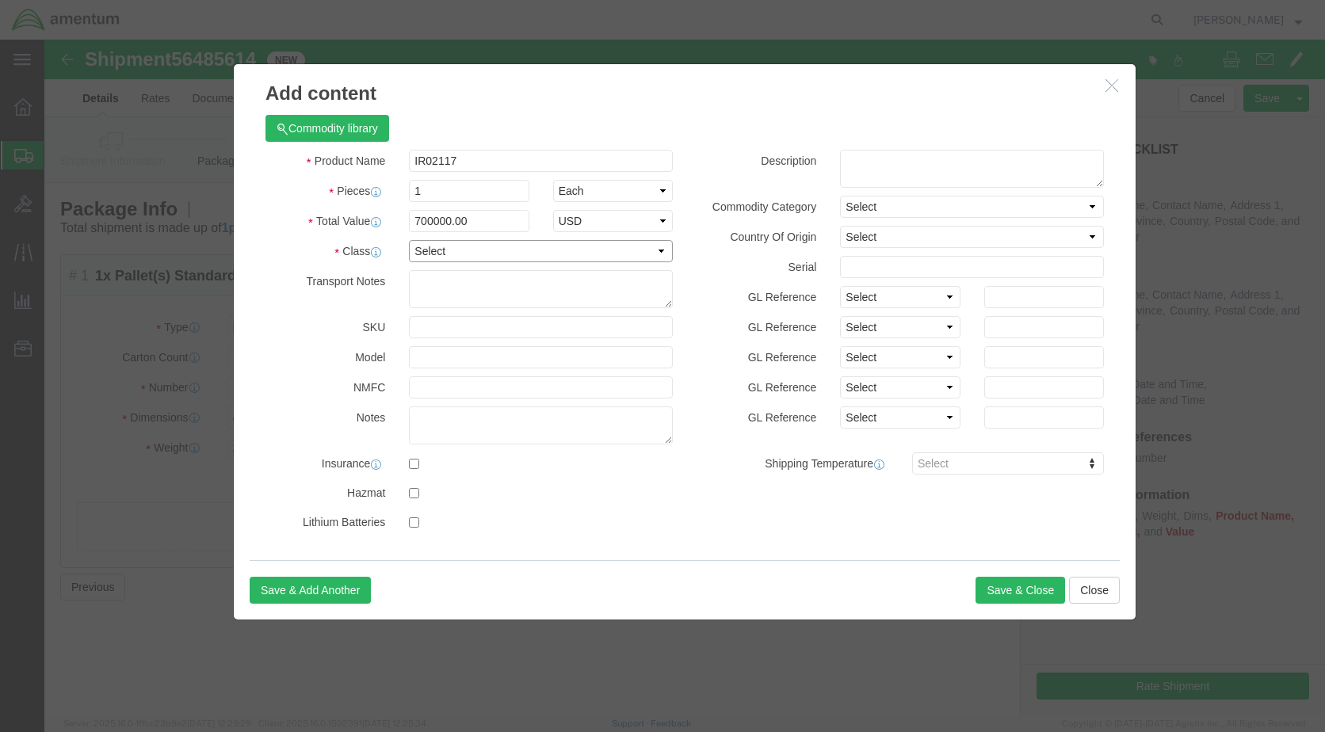
click select "Select 50 55 60 65 70 85 92.5 100 125 175 250 300 400"
select select "250"
click select "Select 50 55 60 65 70 85 92.5 100 125 175 250 300 400"
click button "Save & Close"
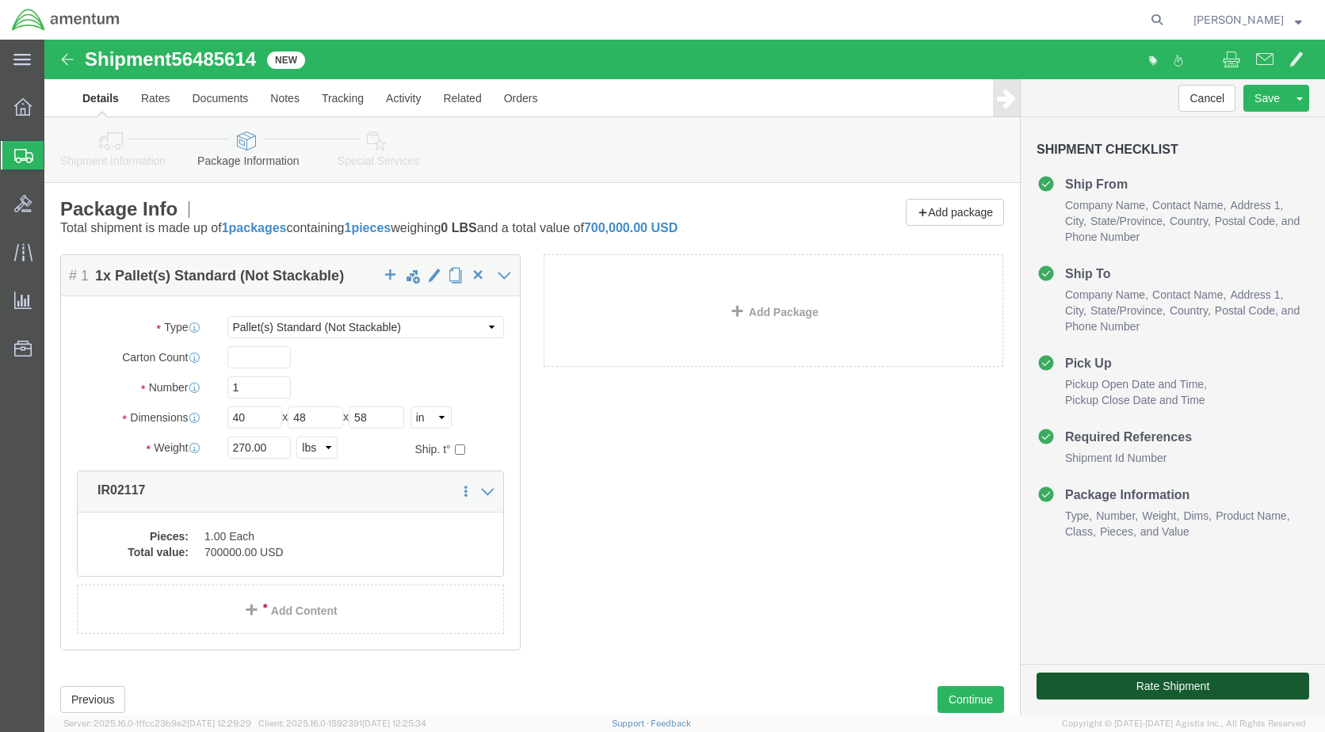
click button "Rate Shipment"
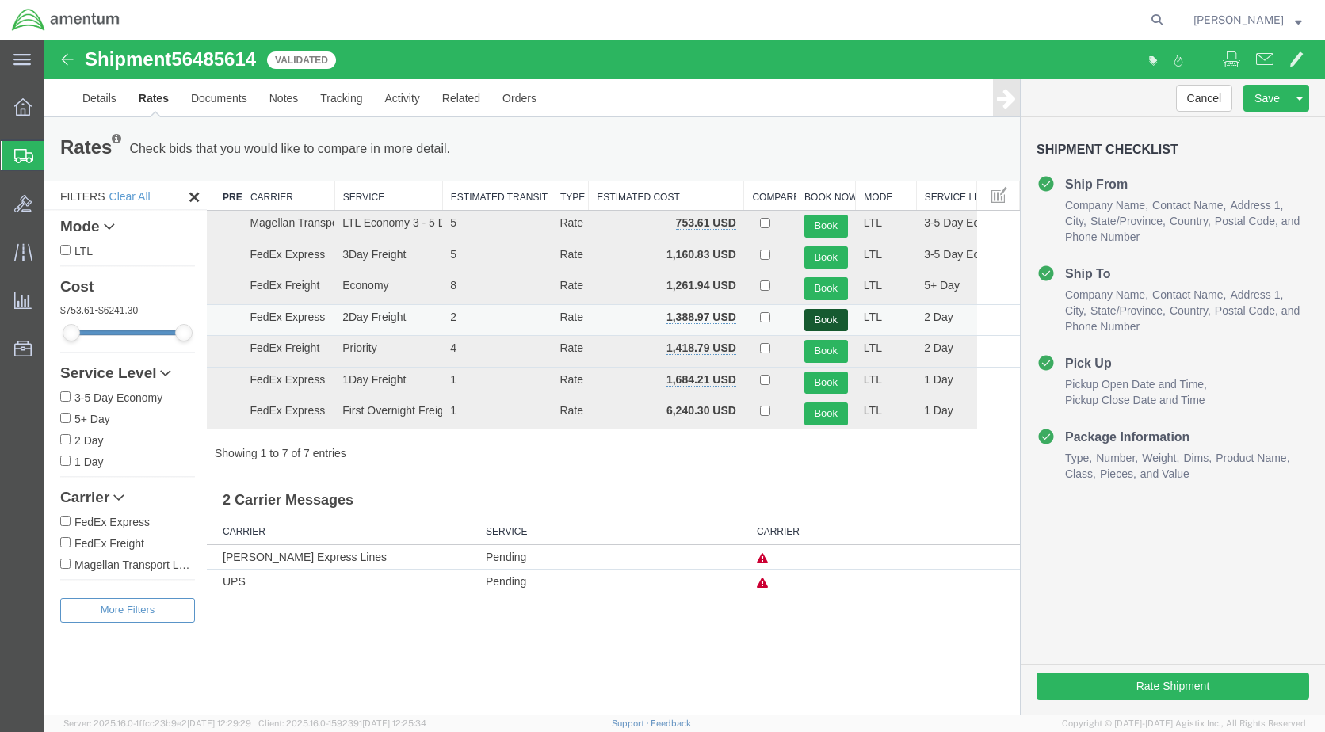
click at [824, 317] on button "Book" at bounding box center [827, 320] width 44 height 23
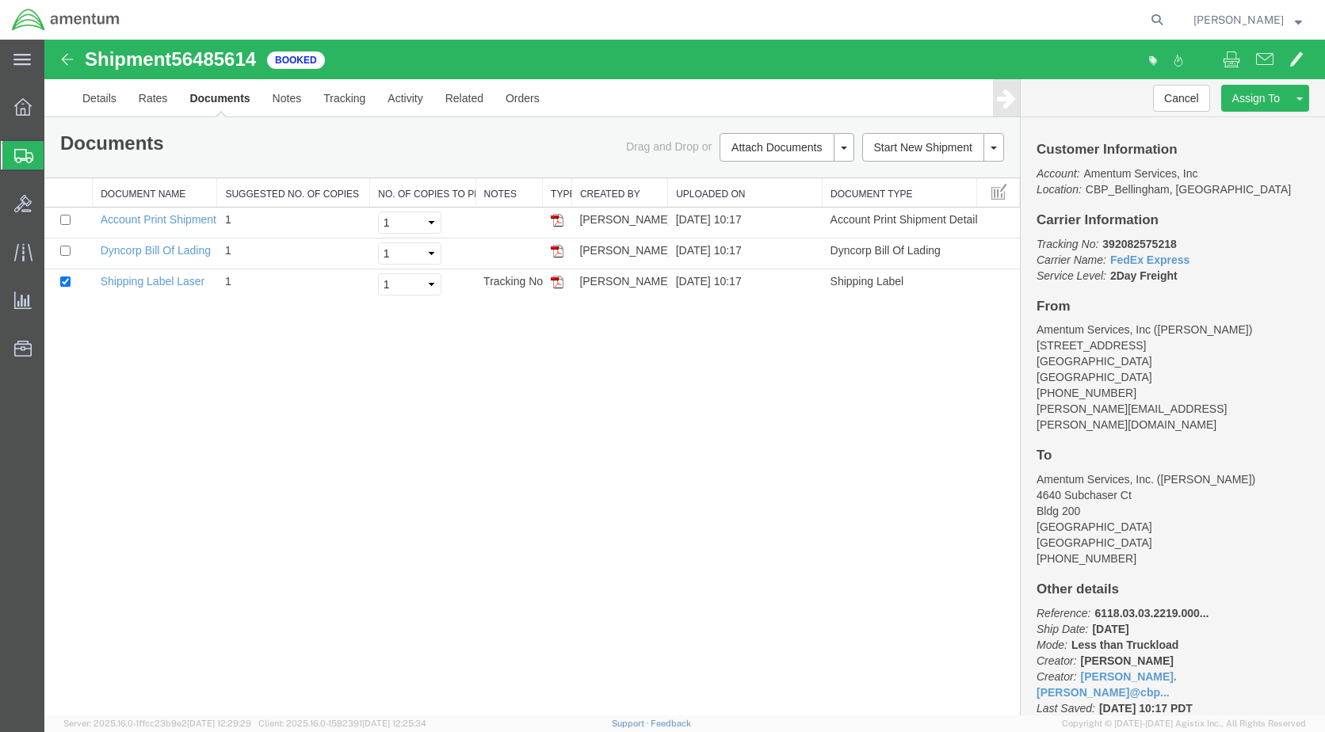
drag, startPoint x: 560, startPoint y: 279, endPoint x: 613, endPoint y: 358, distance: 95.4
click at [560, 279] on img at bounding box center [557, 282] width 13 height 13
click at [103, 95] on link "Details" at bounding box center [99, 98] width 56 height 38
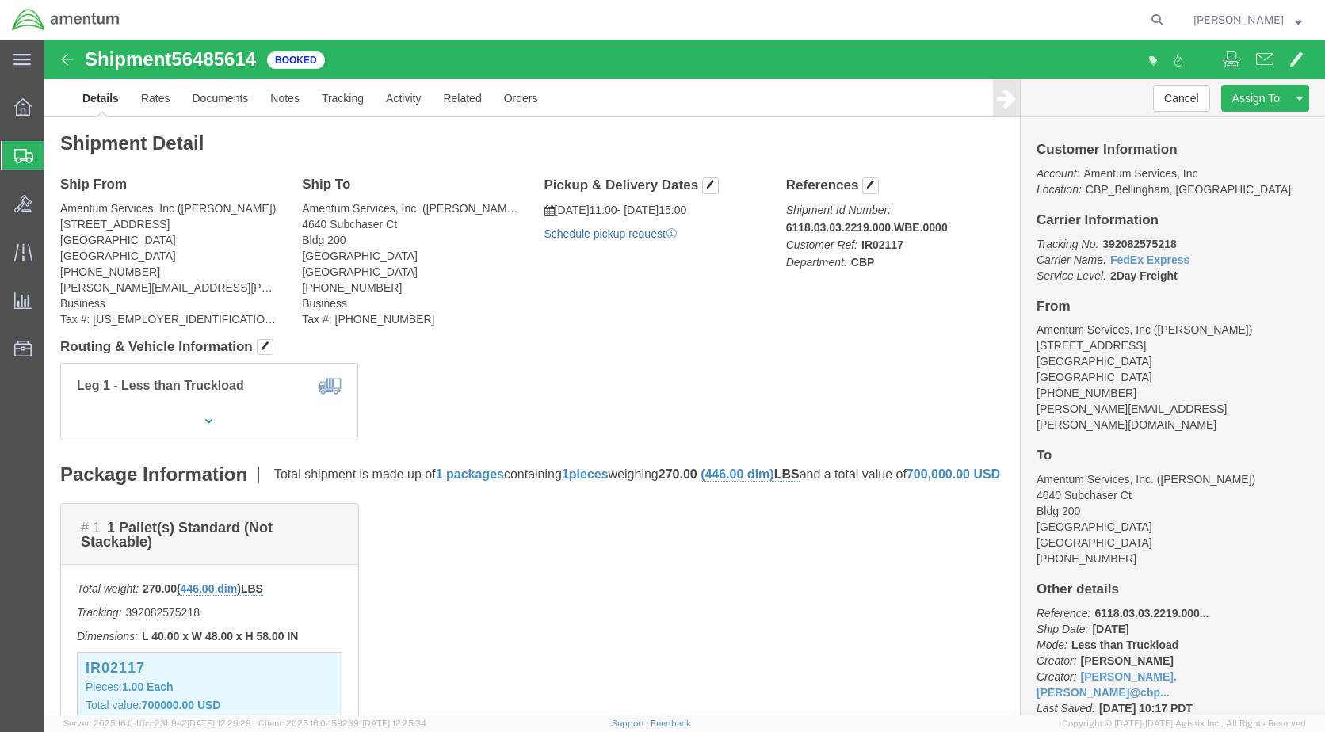
click link "Schedule pickup request"
